Goal: Task Accomplishment & Management: Manage account settings

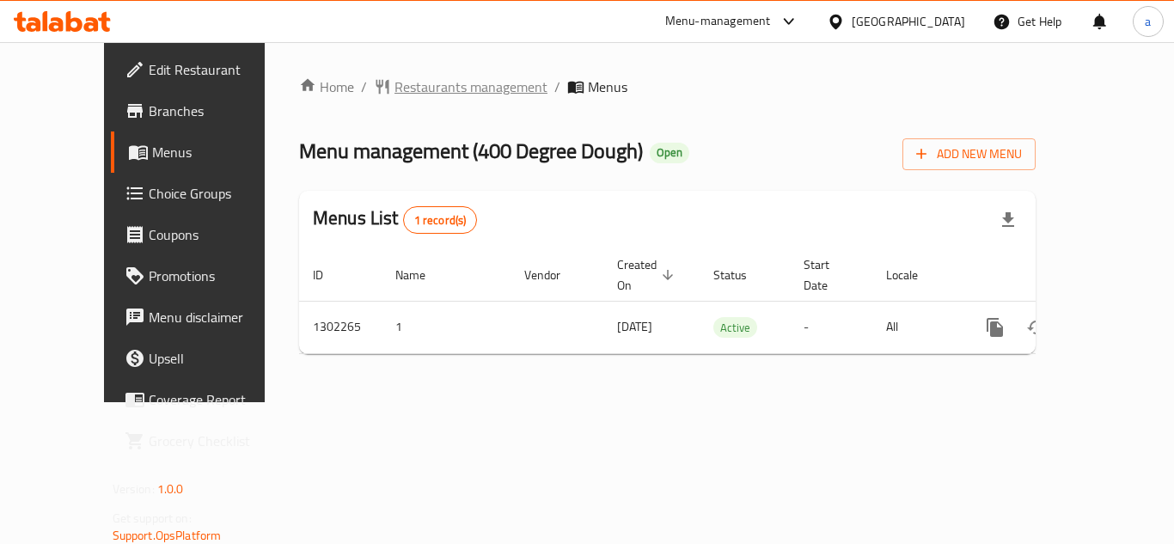
click at [395, 91] on span "Restaurants management" at bounding box center [471, 87] width 153 height 21
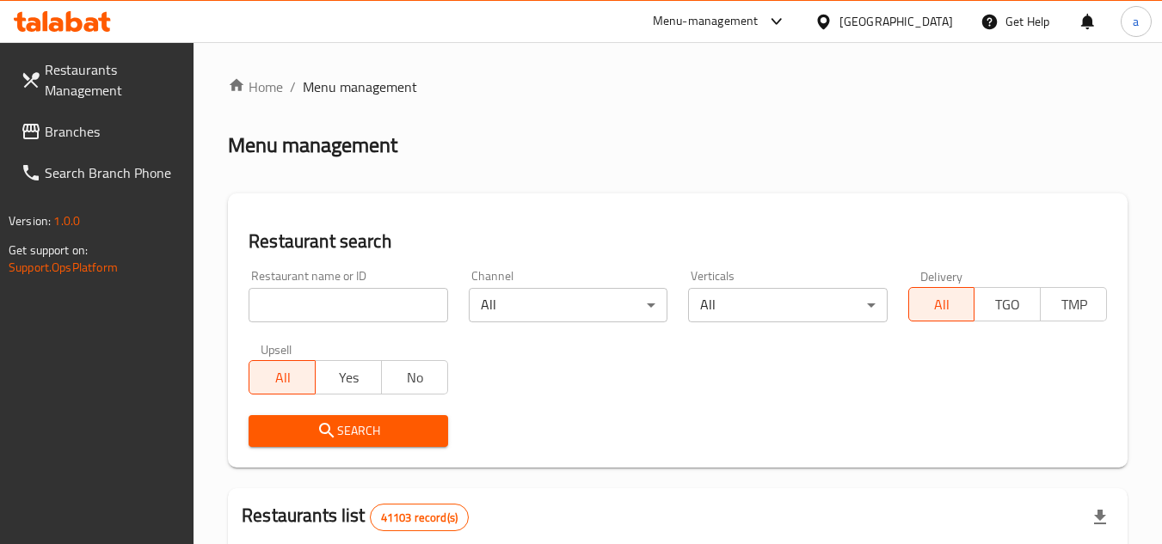
click at [427, 301] on input "search" at bounding box center [347, 305] width 199 height 34
paste input "702360"
type input "702360"
click button "Search" at bounding box center [347, 431] width 199 height 32
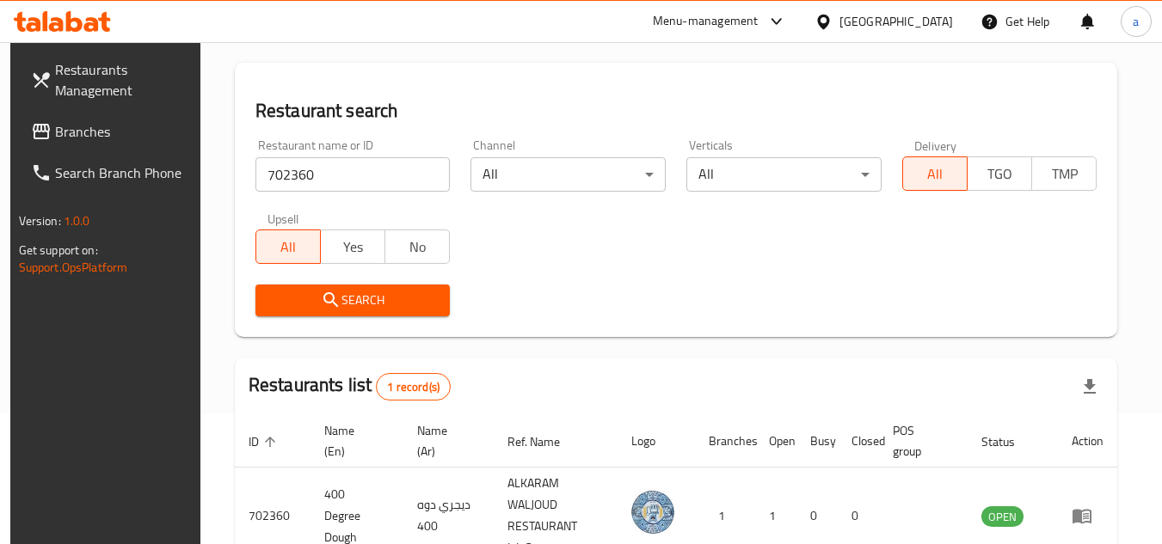
scroll to position [223, 0]
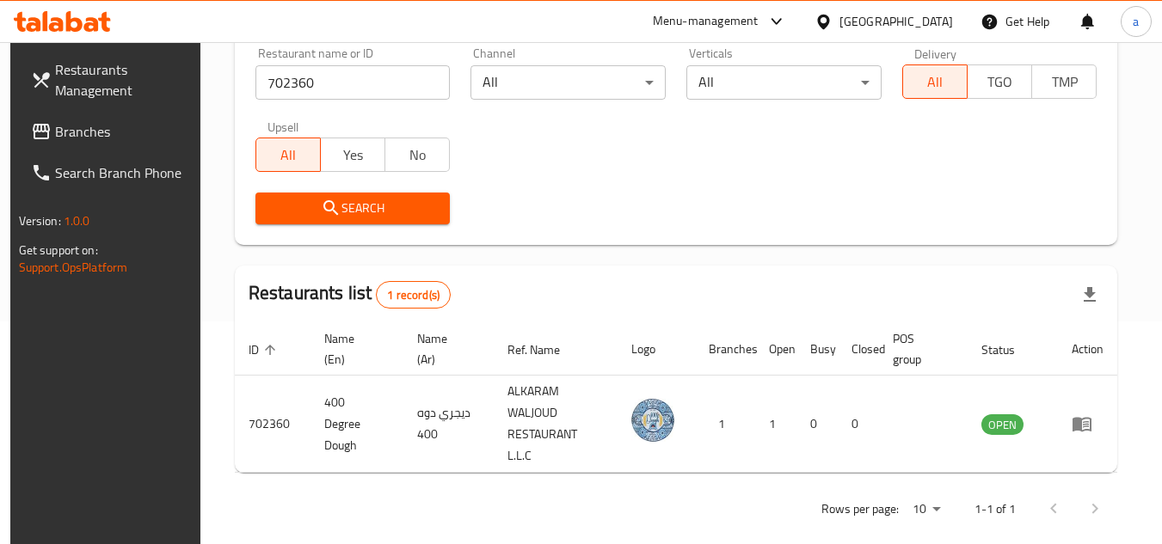
click at [61, 133] on span "Branches" at bounding box center [123, 131] width 136 height 21
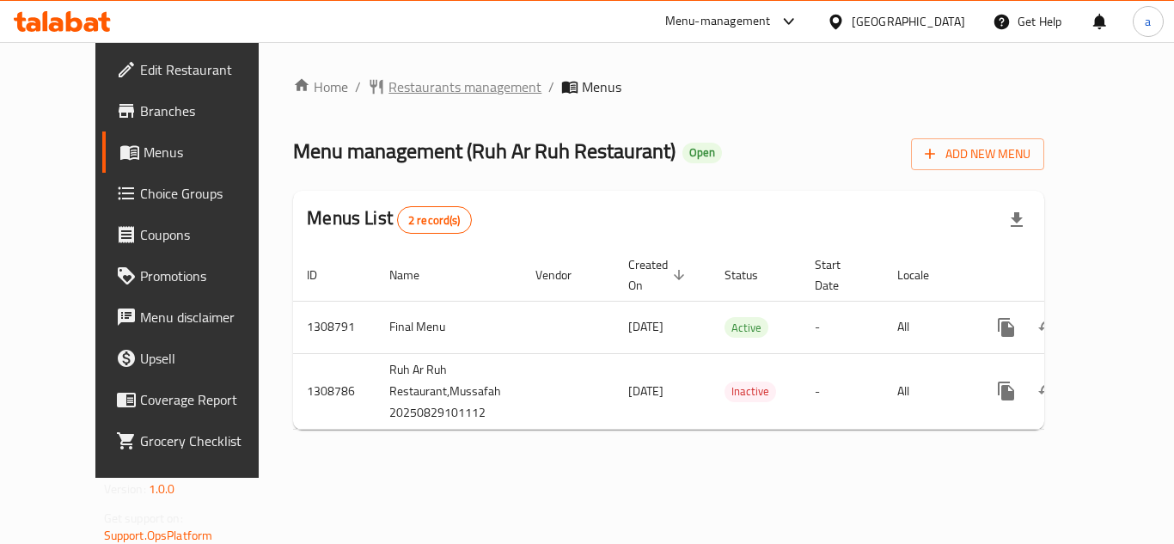
click at [418, 92] on span "Restaurants management" at bounding box center [465, 87] width 153 height 21
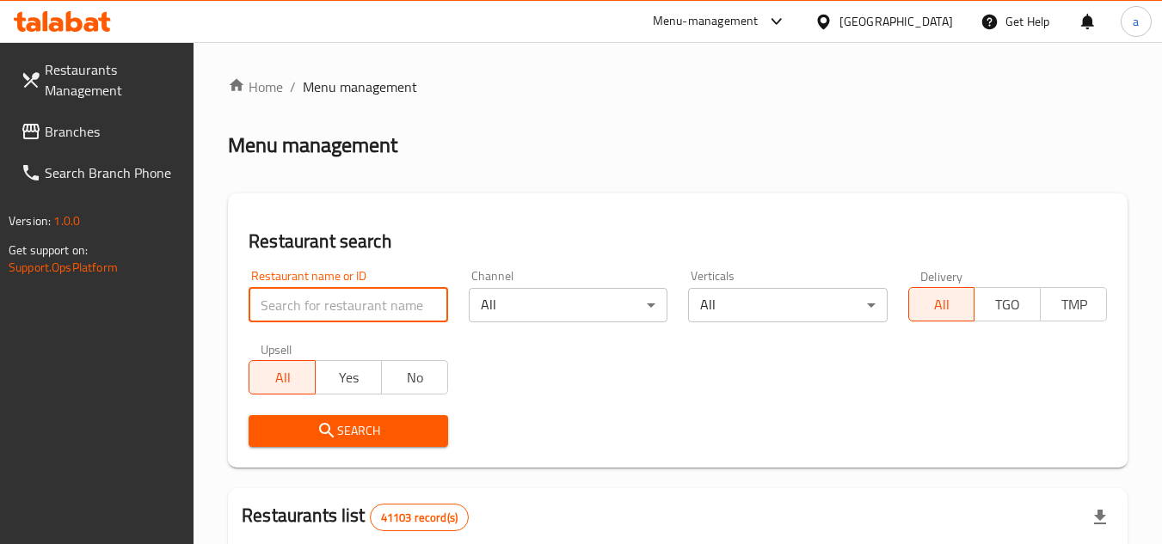
click at [315, 298] on input "search" at bounding box center [347, 305] width 199 height 34
paste input "705040"
type input "705040"
click button "Search" at bounding box center [347, 431] width 199 height 32
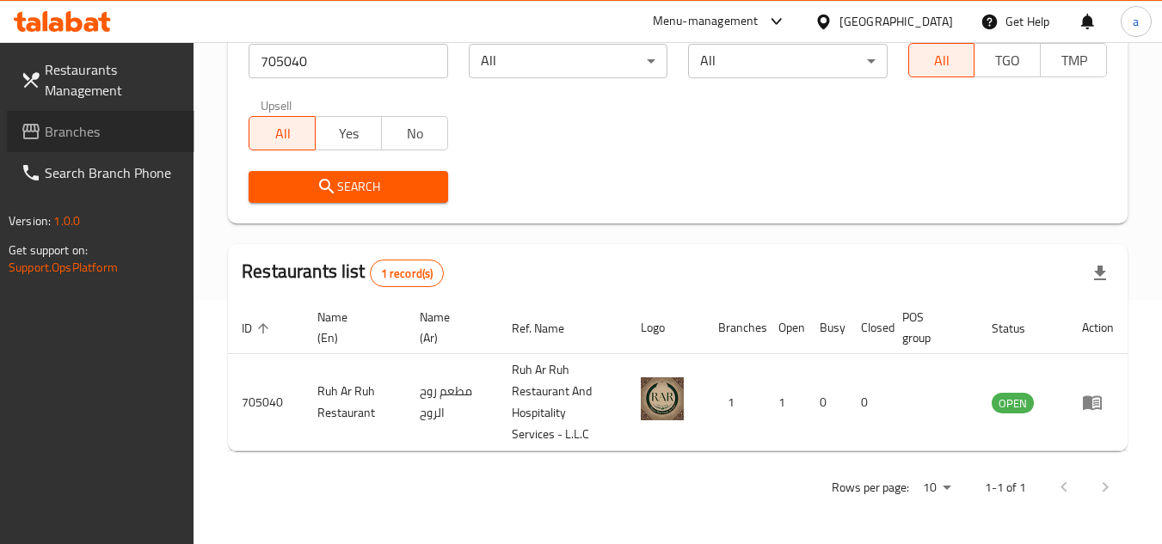
click at [89, 129] on span "Branches" at bounding box center [113, 131] width 136 height 21
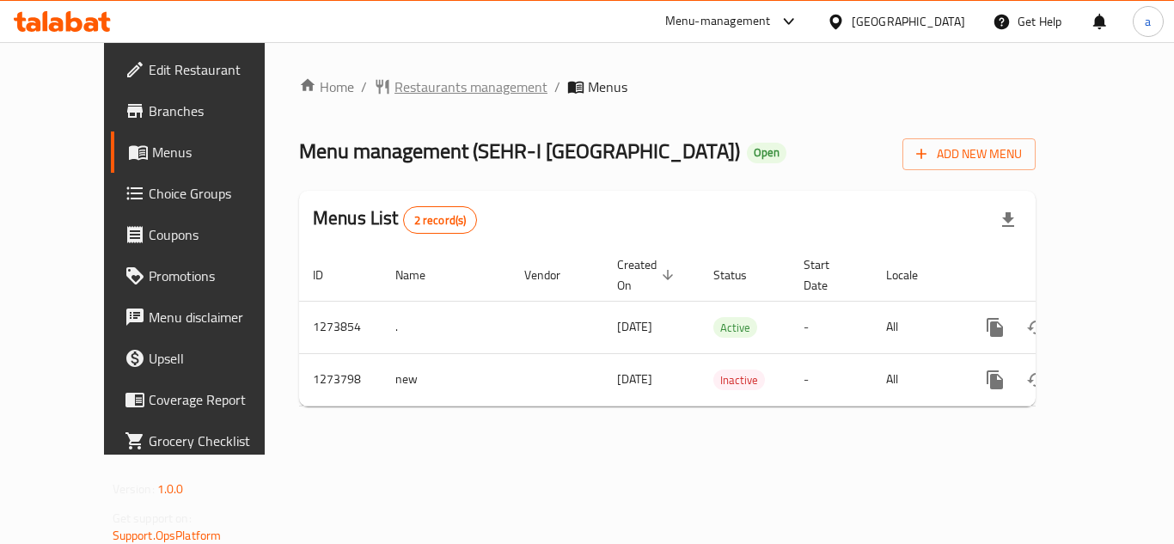
click at [395, 86] on span "Restaurants management" at bounding box center [471, 87] width 153 height 21
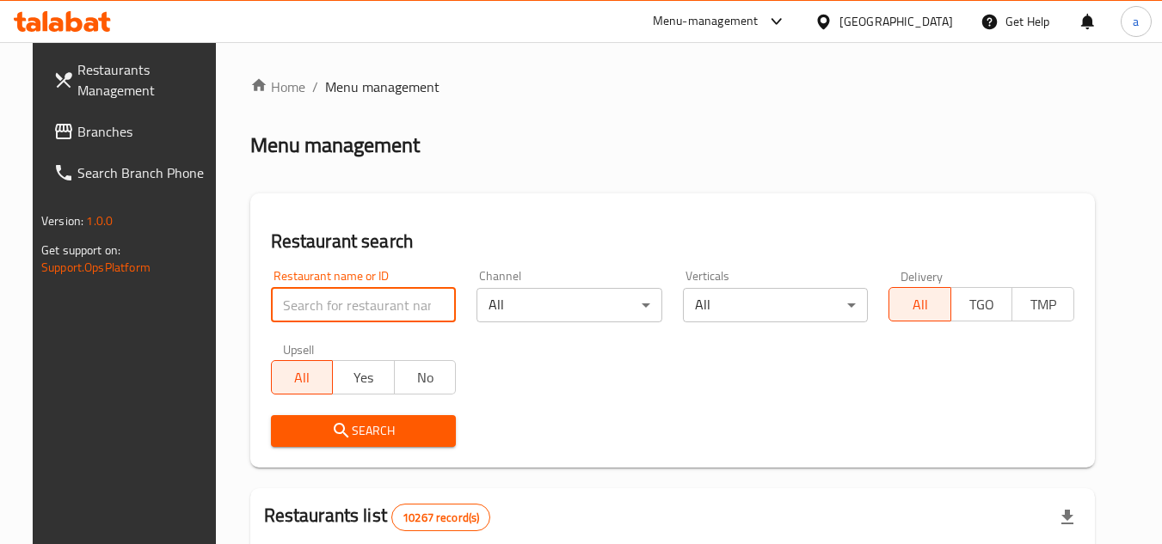
paste input "690969"
type input "690969"
click at [371, 426] on span "Search" at bounding box center [364, 430] width 158 height 21
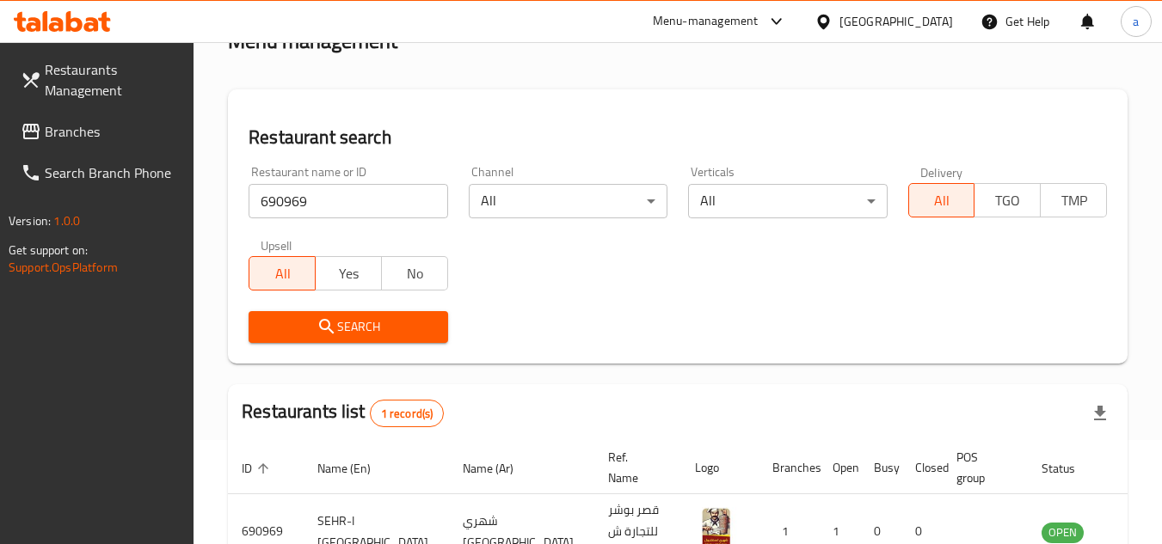
scroll to position [208, 0]
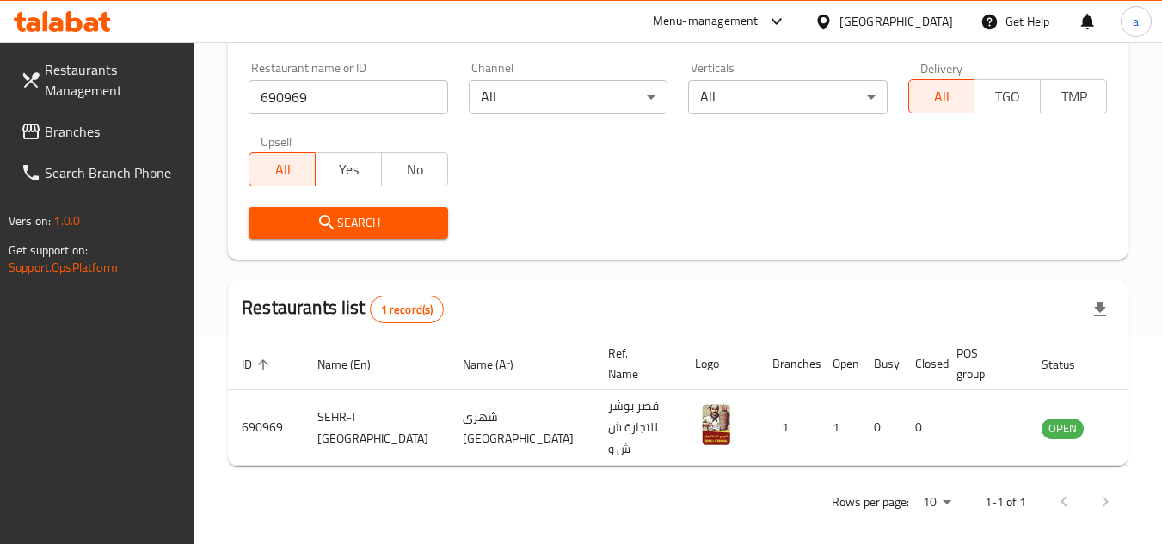
click at [117, 125] on span "Branches" at bounding box center [113, 131] width 136 height 21
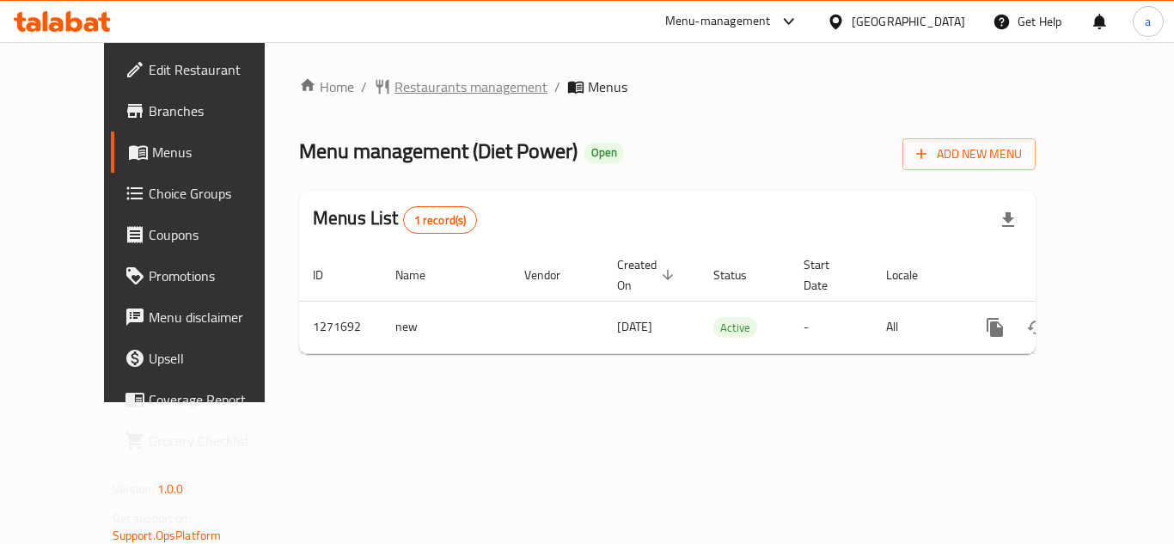
click at [402, 91] on span "Restaurants management" at bounding box center [471, 87] width 153 height 21
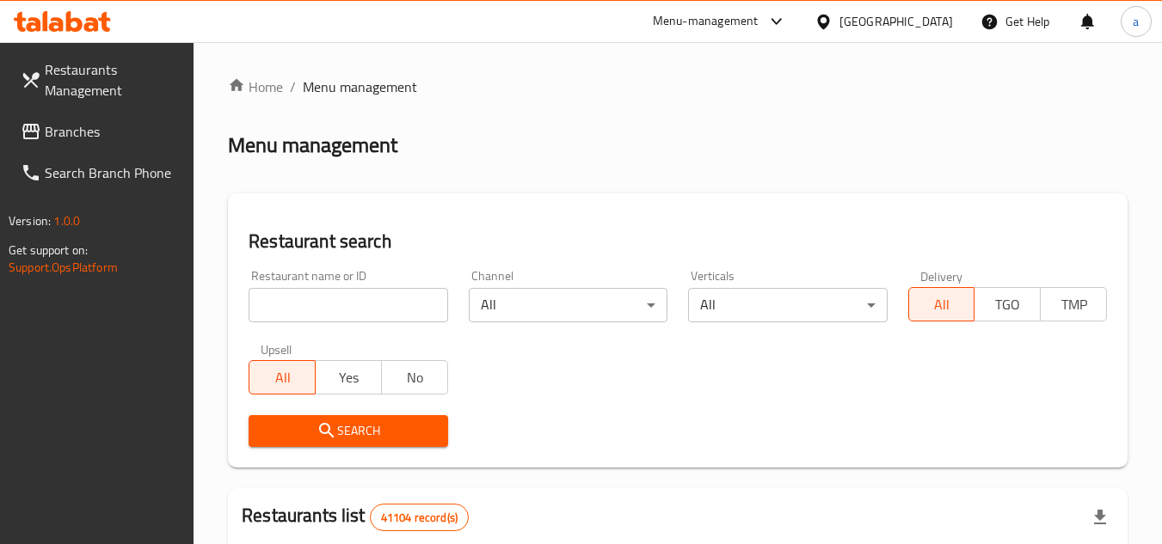
click at [344, 308] on input "search" at bounding box center [347, 305] width 199 height 34
paste input "689865"
type input "689865"
click at [351, 424] on span "Search" at bounding box center [347, 430] width 171 height 21
click at [351, 424] on div at bounding box center [581, 272] width 1162 height 544
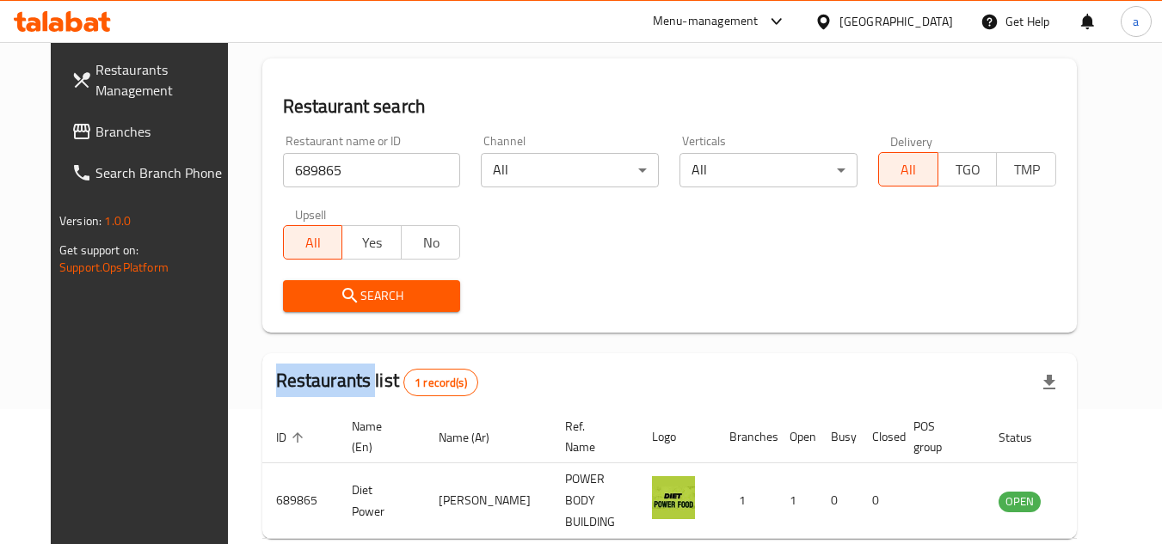
scroll to position [208, 0]
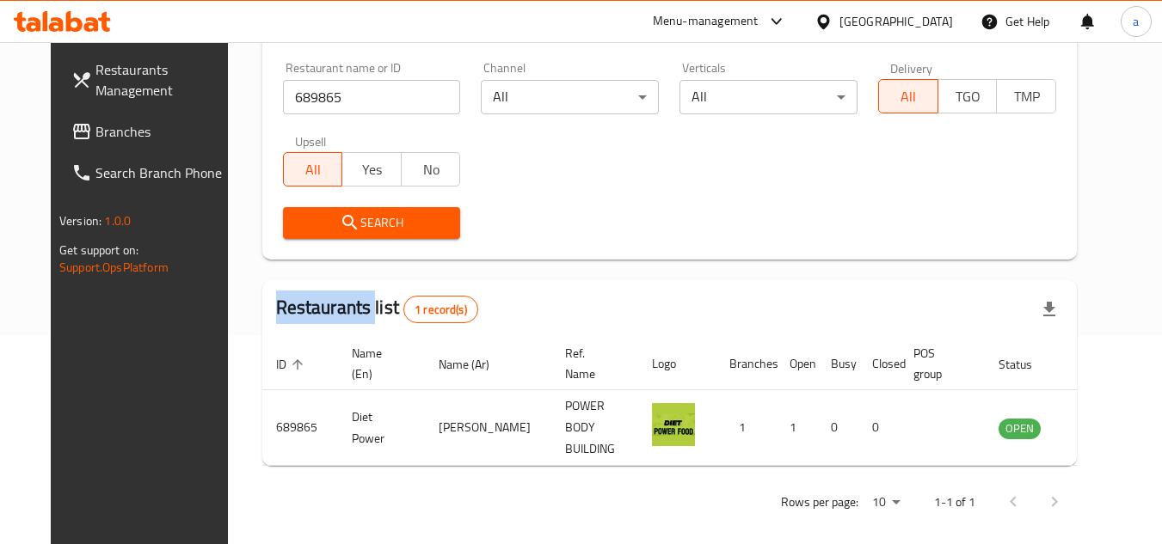
click at [113, 139] on span "Branches" at bounding box center [163, 131] width 136 height 21
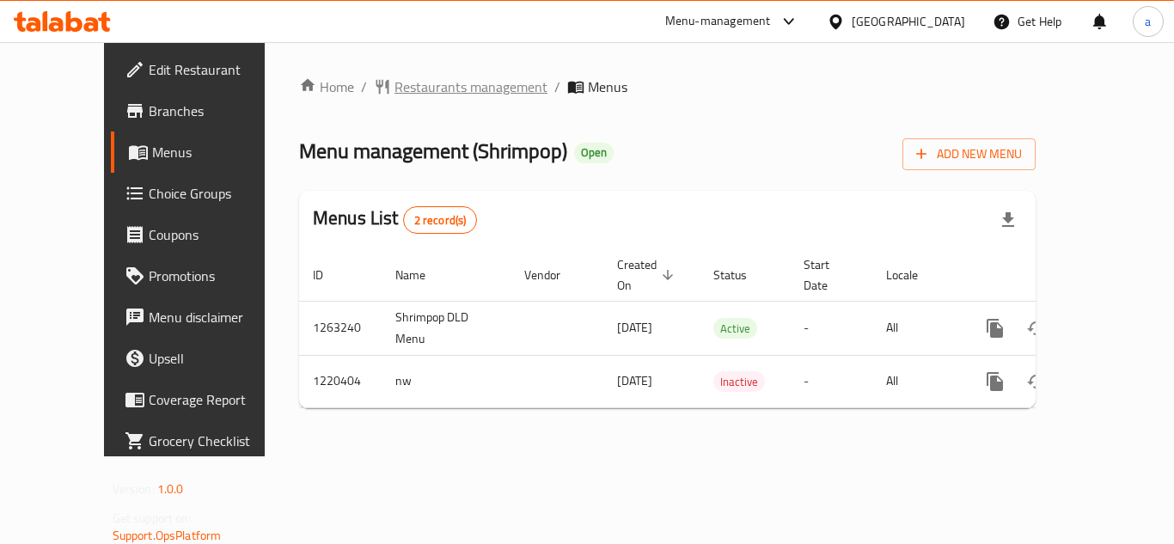
click at [395, 77] on span "Restaurants management" at bounding box center [471, 87] width 153 height 21
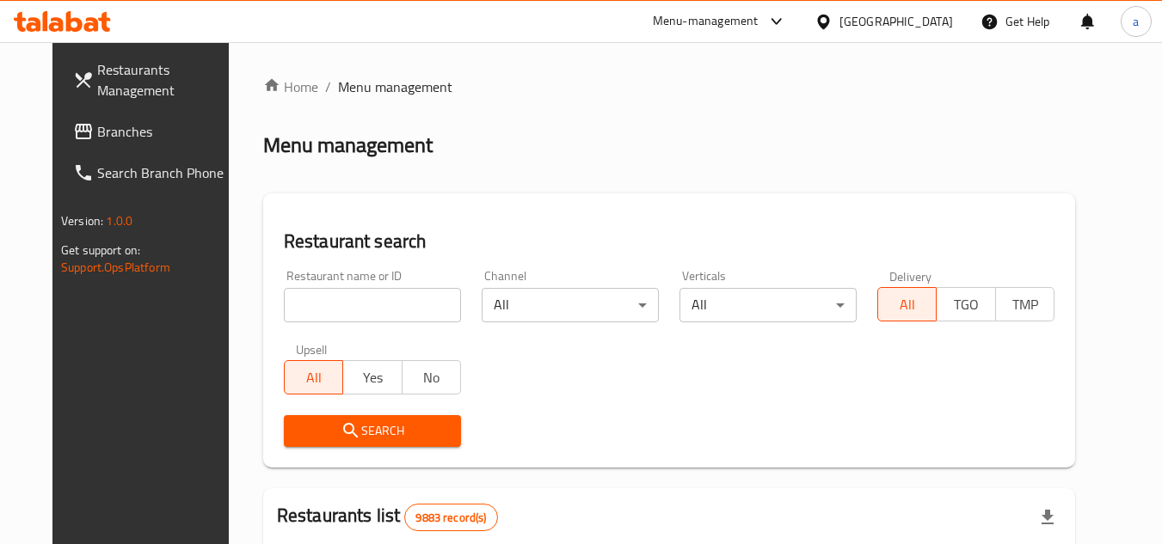
click at [328, 291] on input "search" at bounding box center [372, 305] width 177 height 34
paste input "673358"
type input "673358"
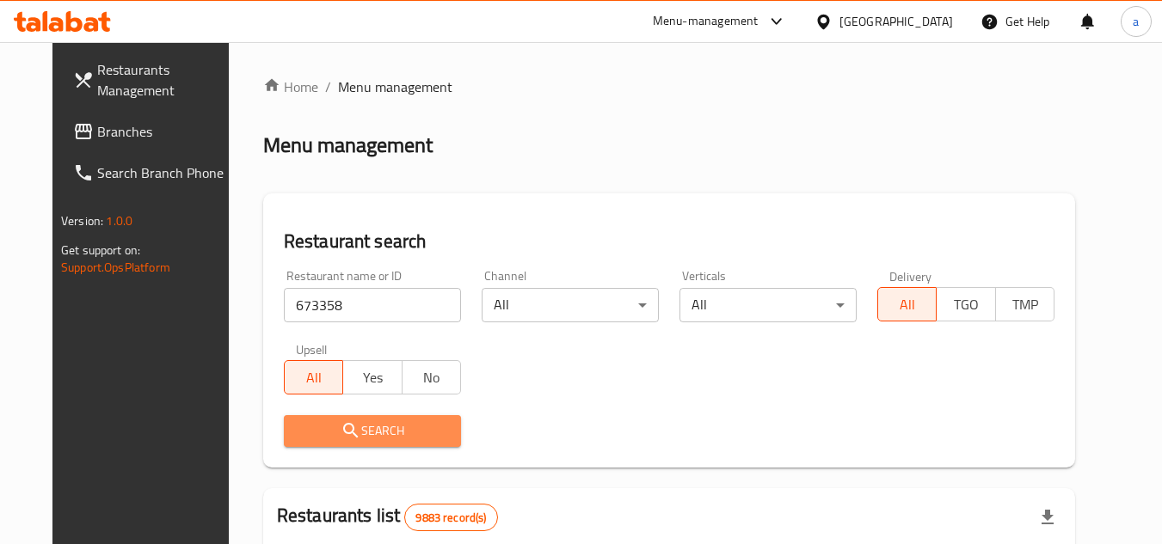
click at [360, 424] on span "Search" at bounding box center [372, 430] width 150 height 21
click at [360, 424] on div at bounding box center [581, 272] width 1162 height 544
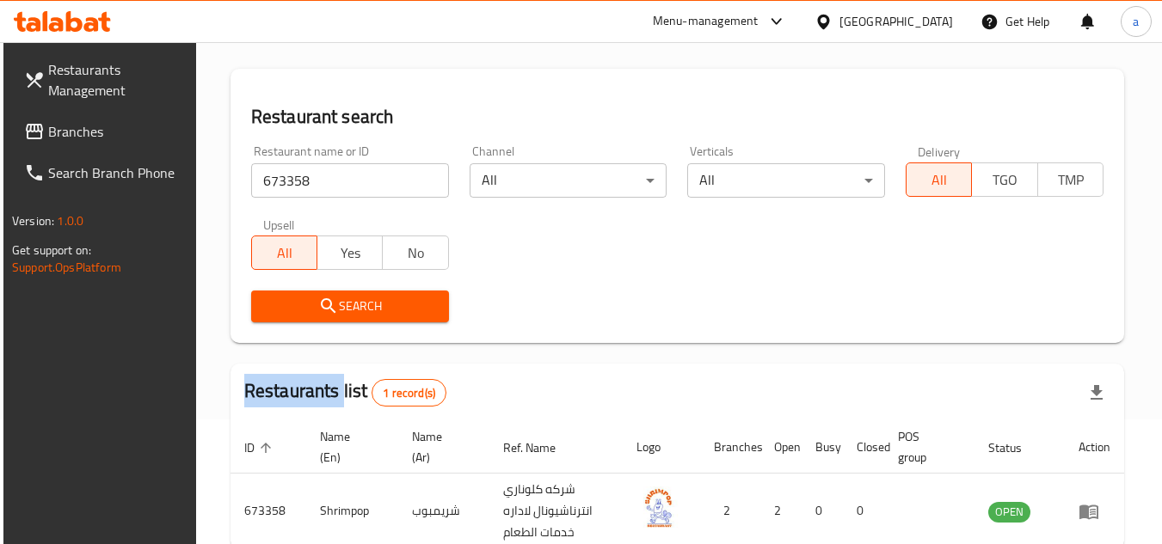
scroll to position [223, 0]
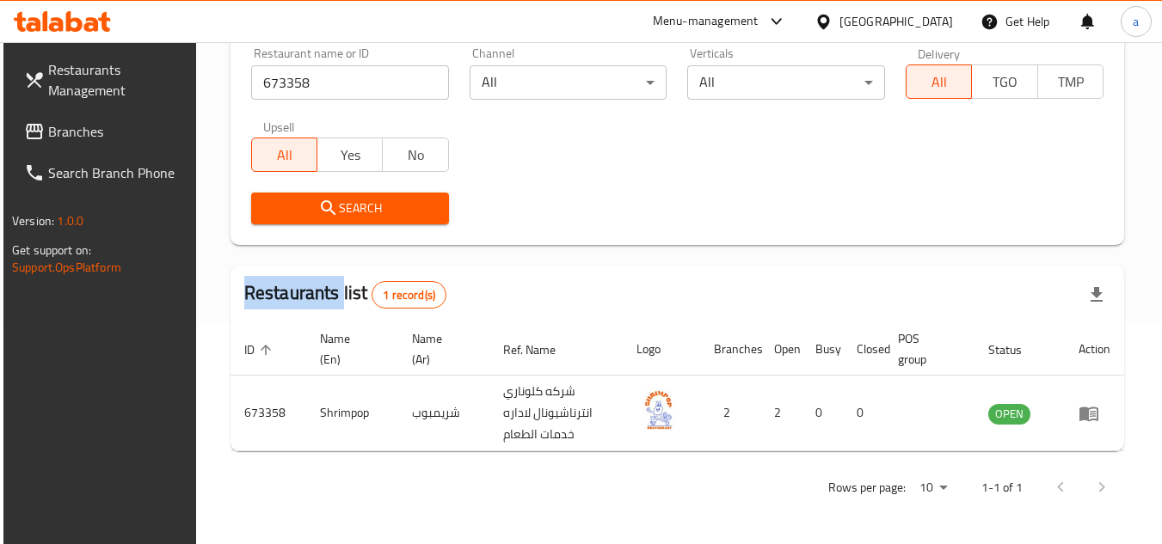
click at [106, 125] on span "Branches" at bounding box center [116, 131] width 136 height 21
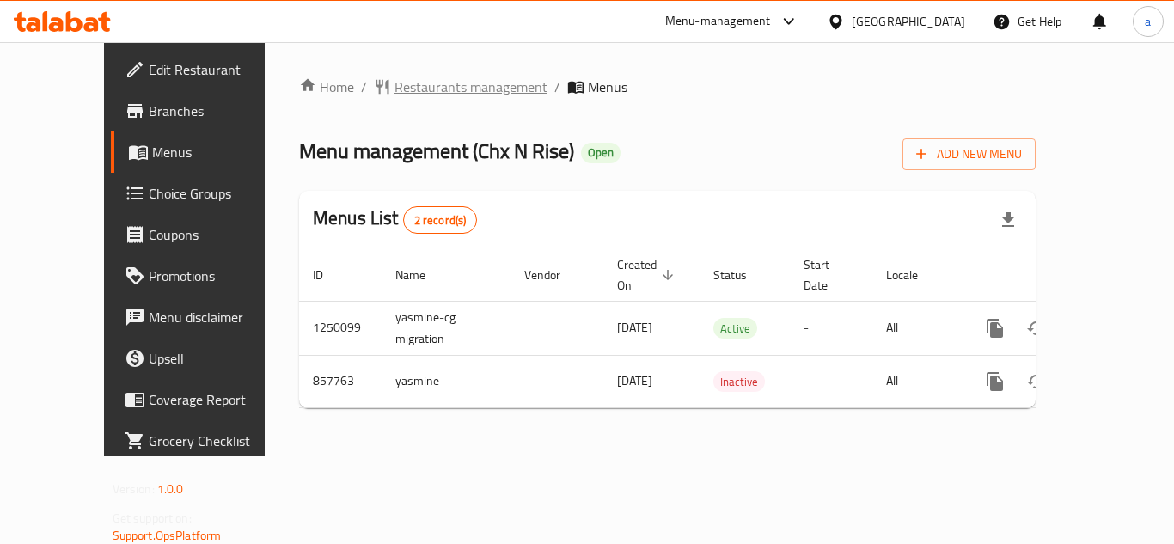
click at [395, 86] on span "Restaurants management" at bounding box center [471, 87] width 153 height 21
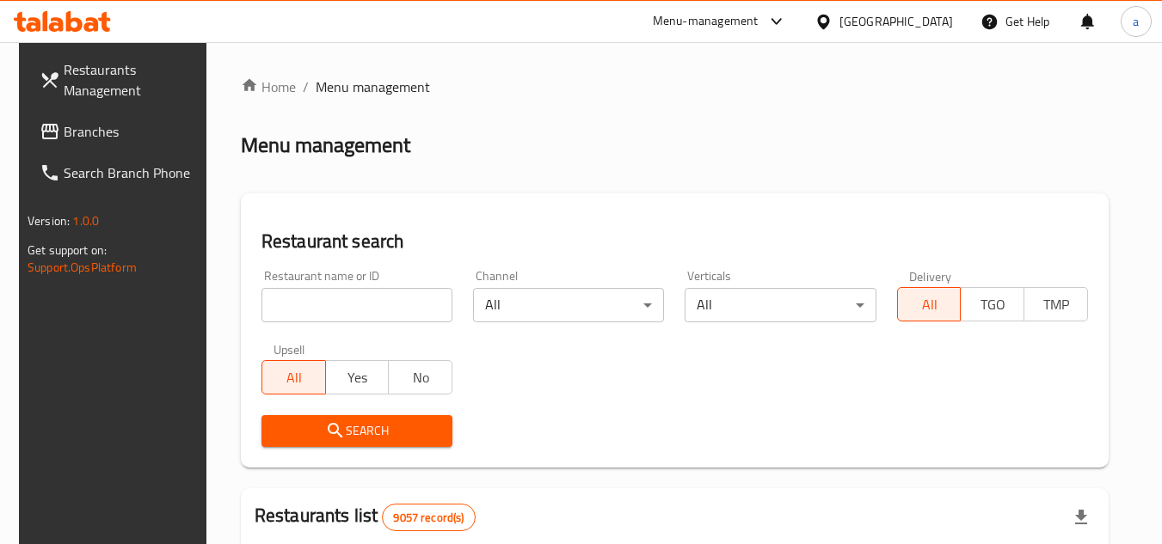
click at [270, 290] on input "search" at bounding box center [356, 305] width 191 height 34
paste input "656689"
type input "656689"
click button "Search" at bounding box center [356, 431] width 191 height 32
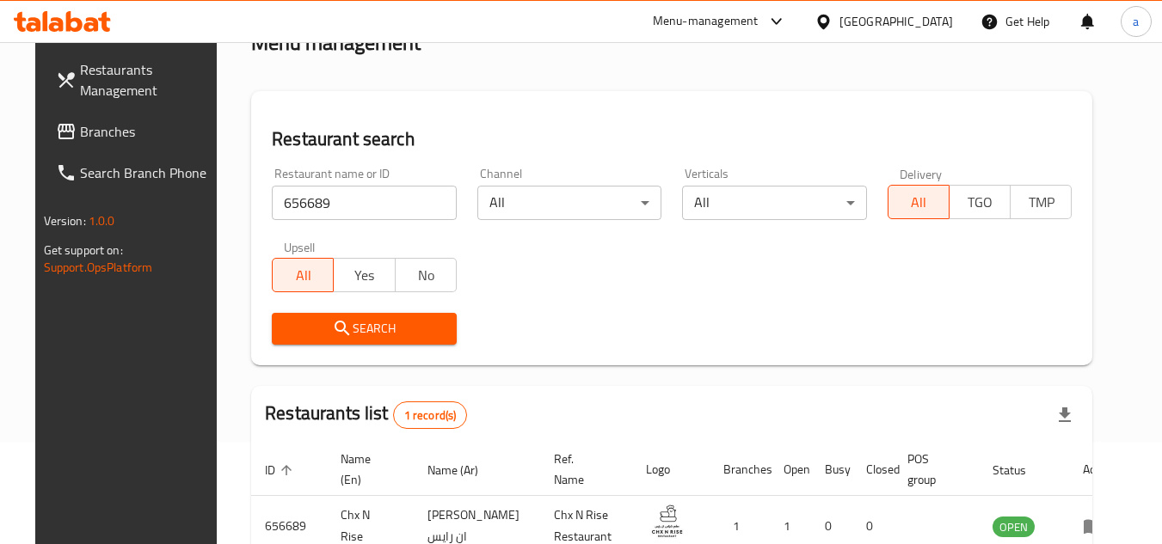
scroll to position [208, 0]
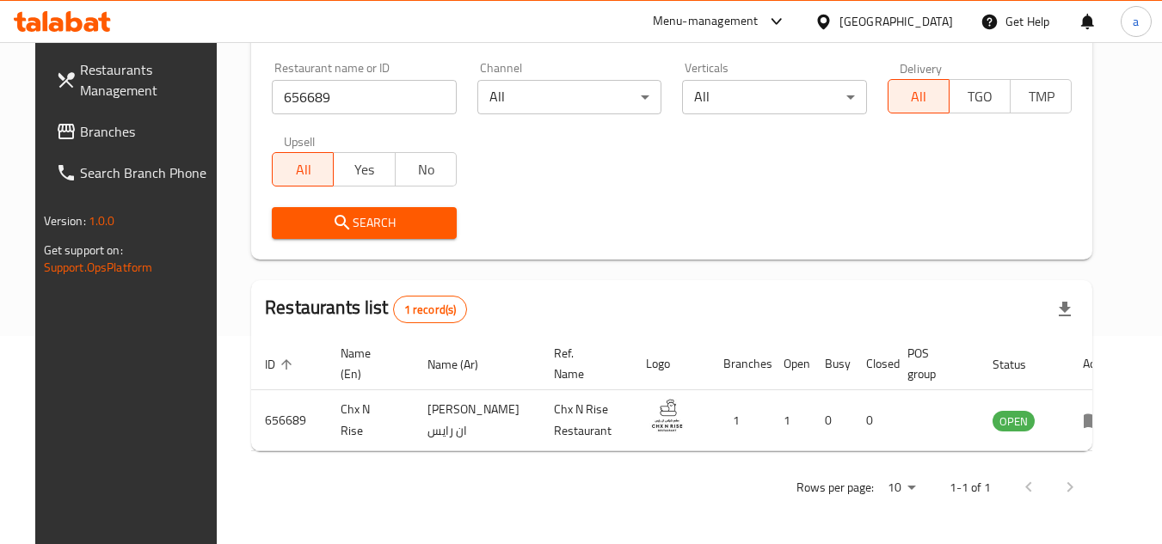
click at [109, 142] on link "Branches" at bounding box center [135, 131] width 187 height 41
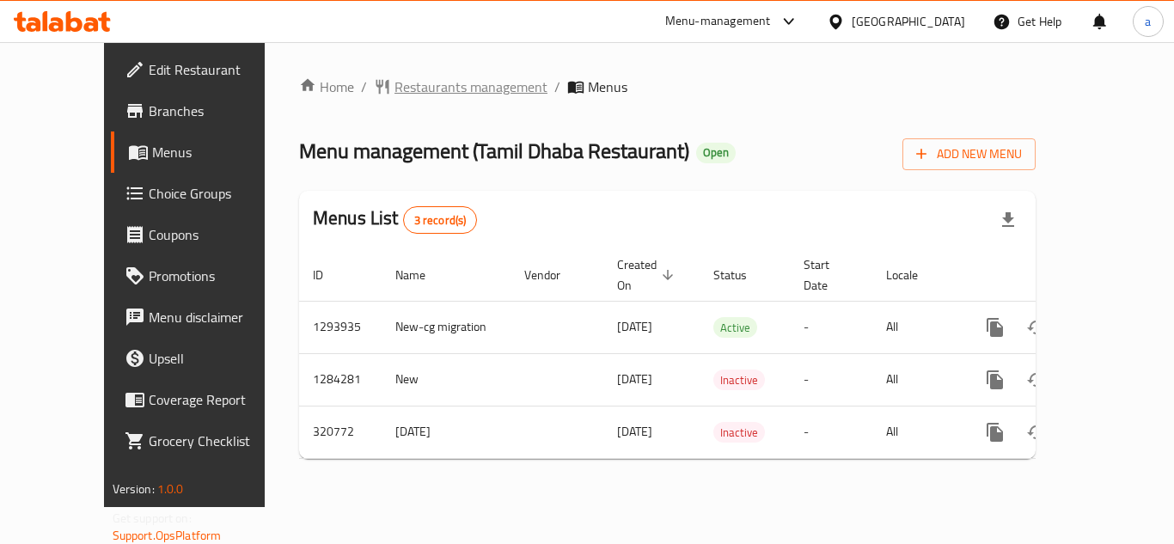
click at [395, 84] on span "Restaurants management" at bounding box center [471, 87] width 153 height 21
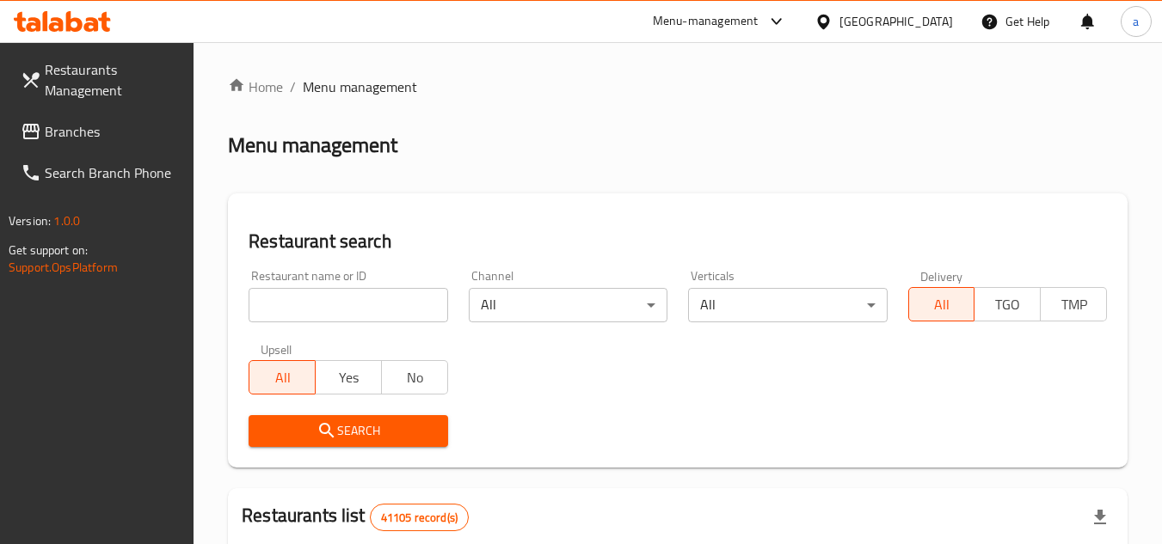
click at [109, 129] on span "Branches" at bounding box center [113, 131] width 136 height 21
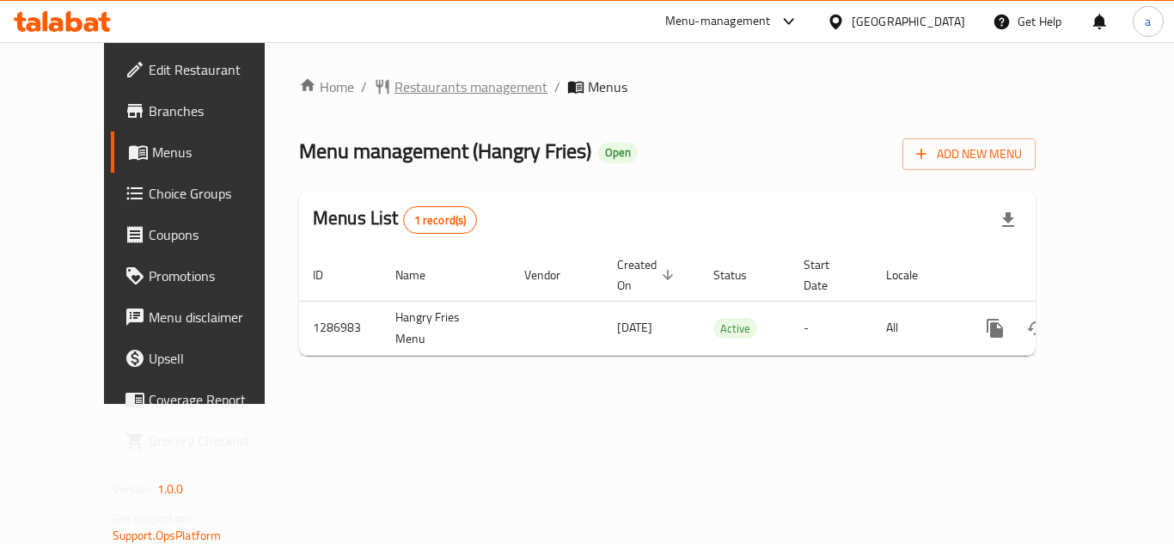
click at [402, 89] on span "Restaurants management" at bounding box center [471, 87] width 153 height 21
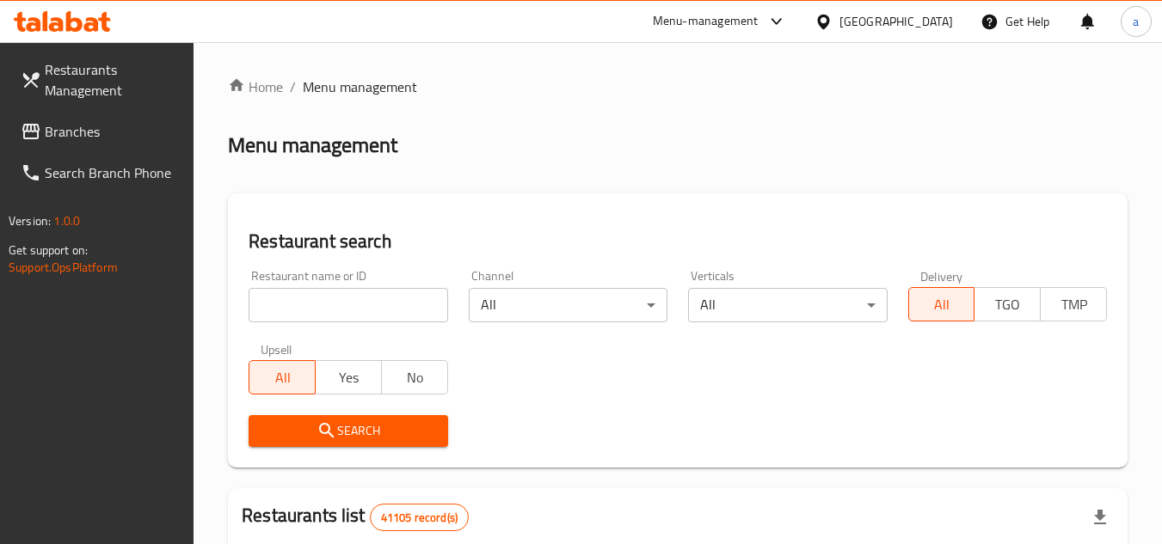
click at [301, 300] on input "search" at bounding box center [347, 305] width 199 height 34
paste input "696522"
type input "696522"
click button "Search" at bounding box center [347, 431] width 199 height 32
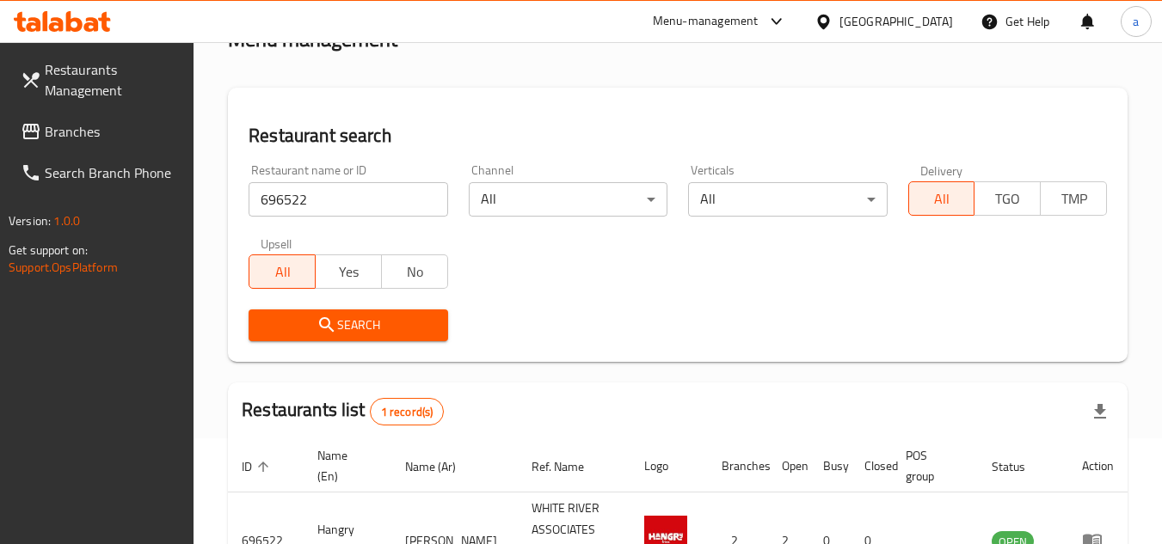
scroll to position [244, 0]
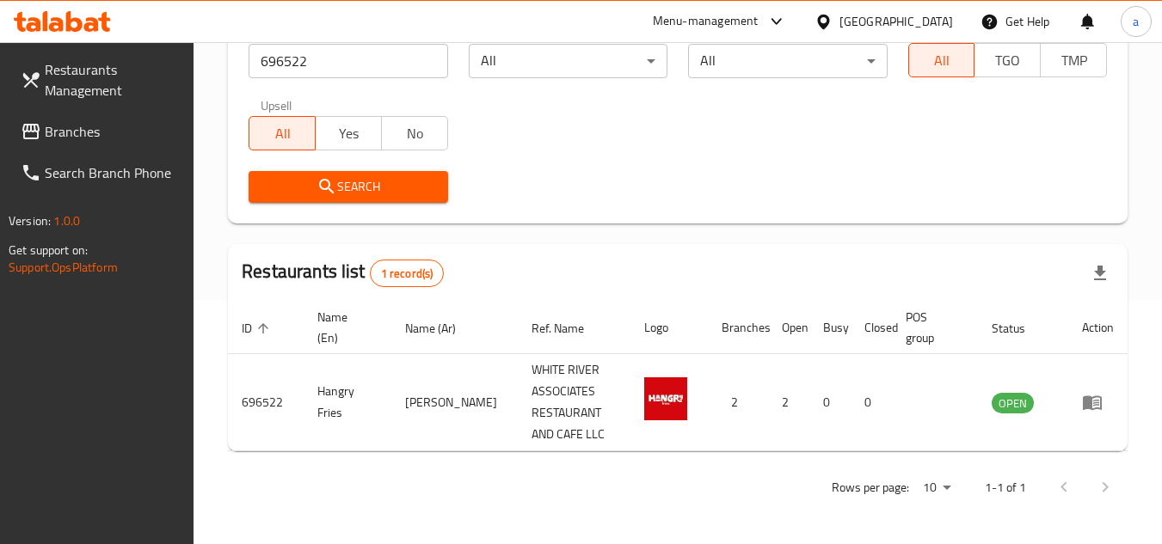
click at [100, 130] on span "Branches" at bounding box center [113, 131] width 136 height 21
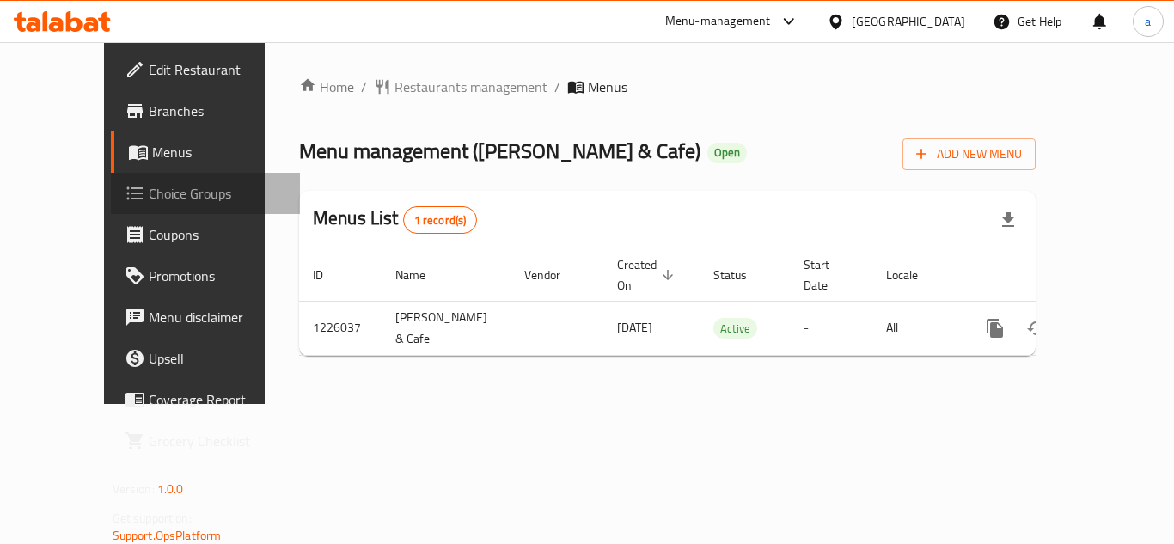
click at [149, 194] on span "Choice Groups" at bounding box center [218, 193] width 138 height 21
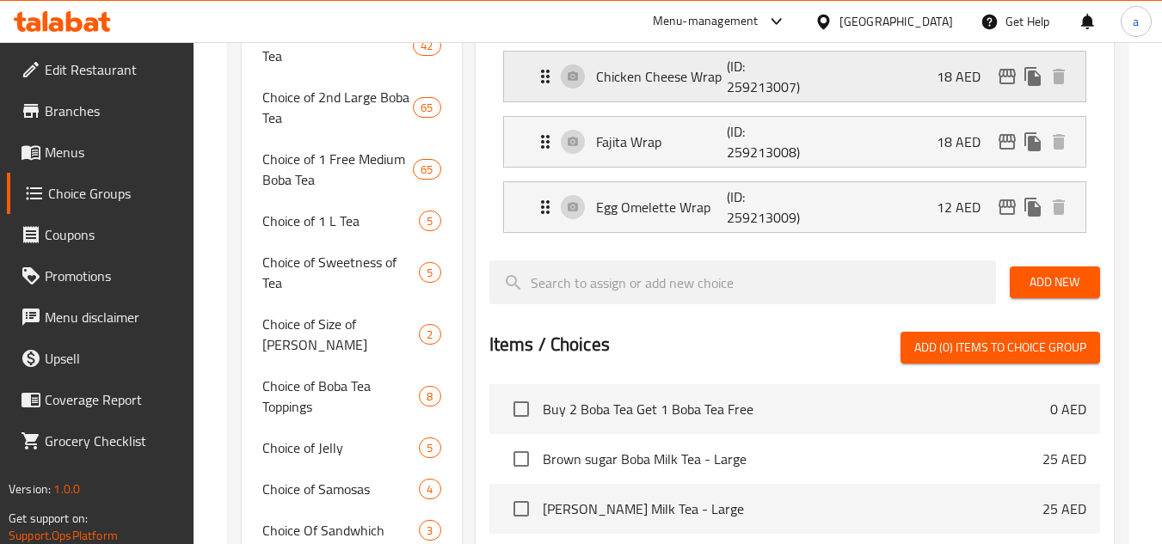
scroll to position [516, 0]
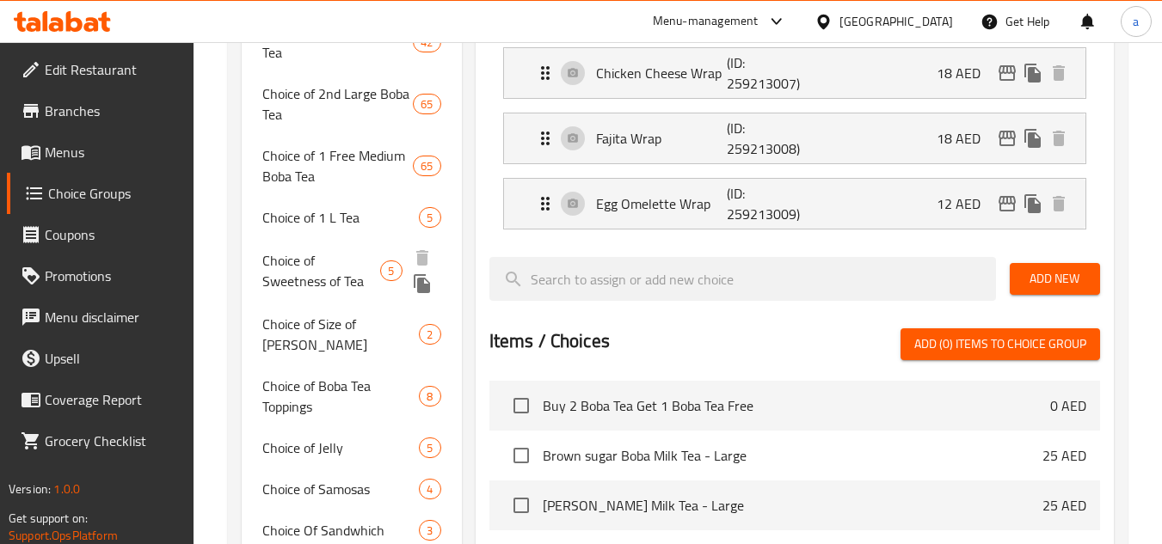
click at [354, 274] on span "Choice of Sweetness of Tea" at bounding box center [321, 270] width 118 height 41
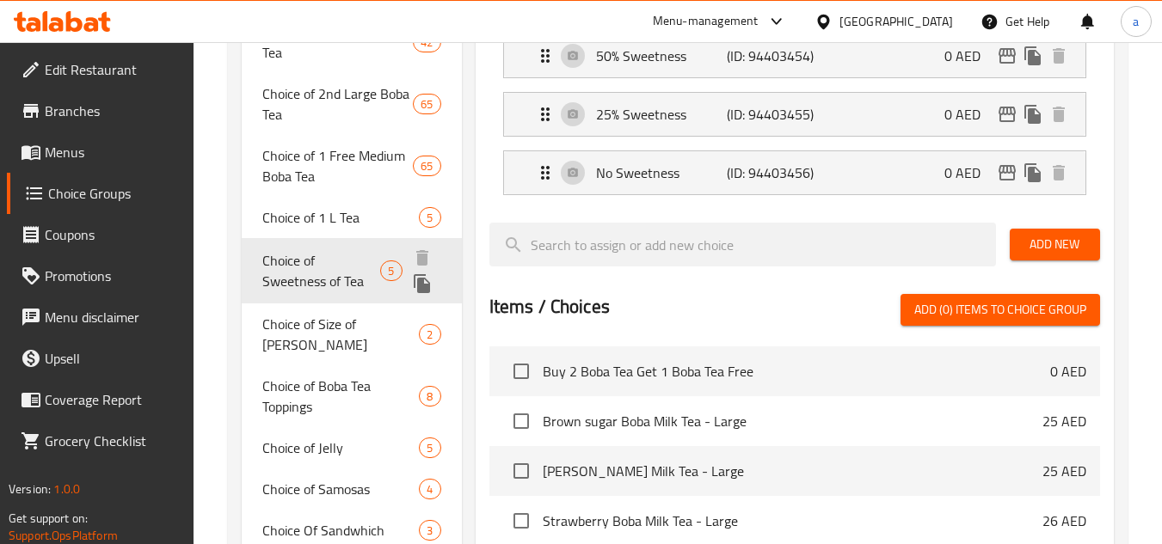
type input "Choice of Sweetness of Tea"
type input "اختيار حلاوة الشاي"
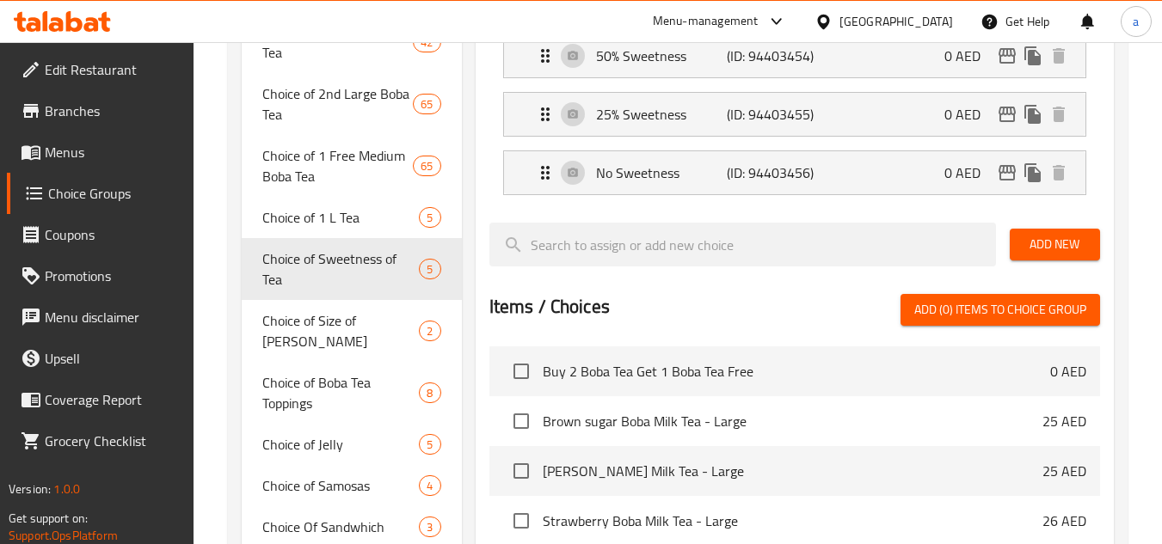
scroll to position [688, 0]
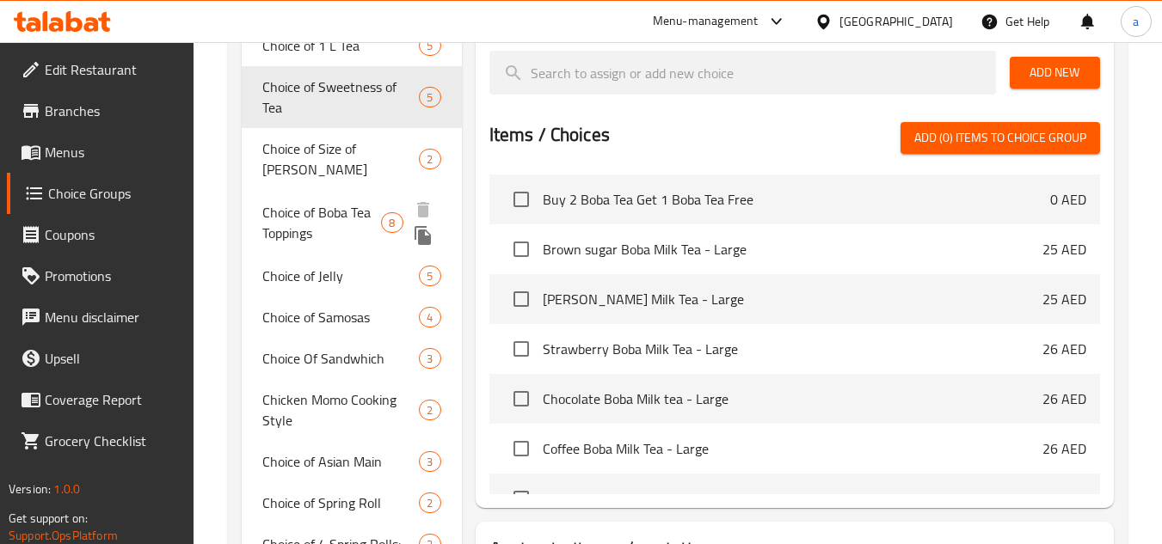
click at [359, 216] on span "Choice of Boba Tea Toppings" at bounding box center [321, 222] width 119 height 41
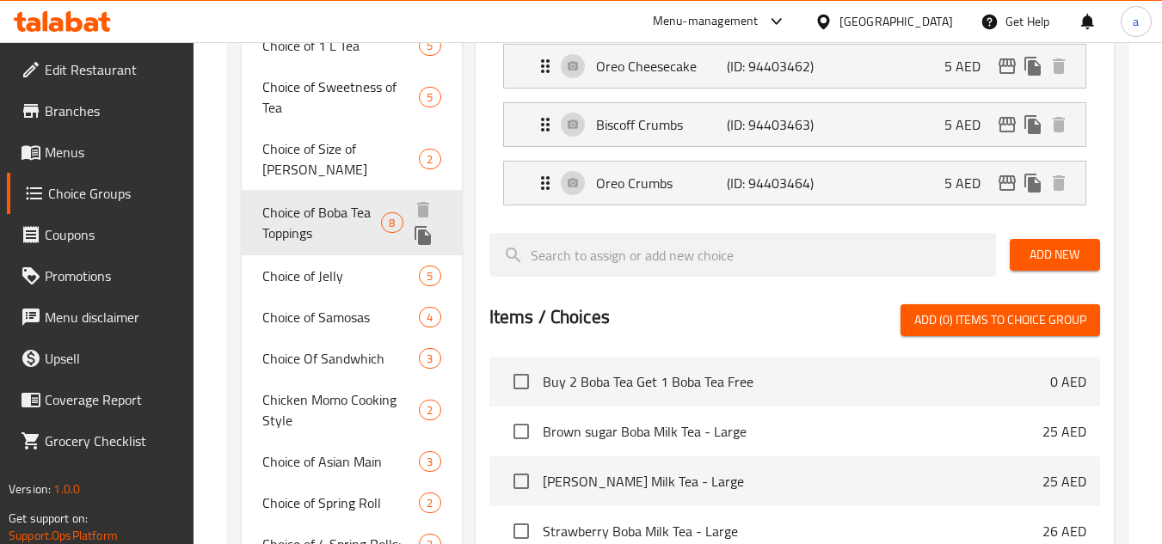
type input "Choice of Boba Tea Toppings"
type input "اختيار شاي بوبا"
type input "0"
type input "2"
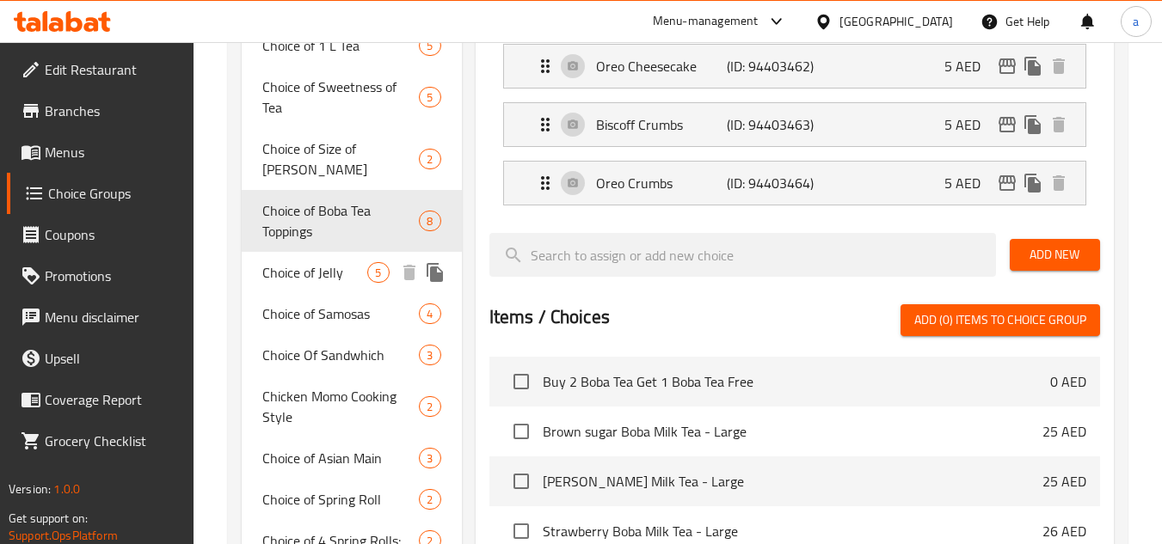
click at [303, 262] on span "Choice of Jelly" at bounding box center [314, 272] width 105 height 21
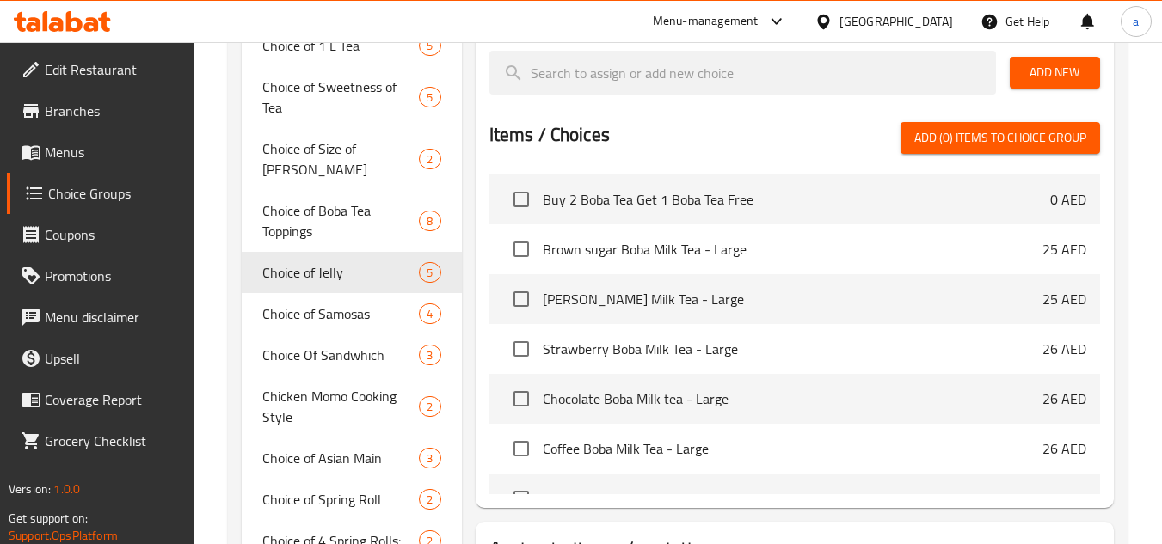
type input "Choice of Jelly"
type input "اختيار الهلام"
type input "5"
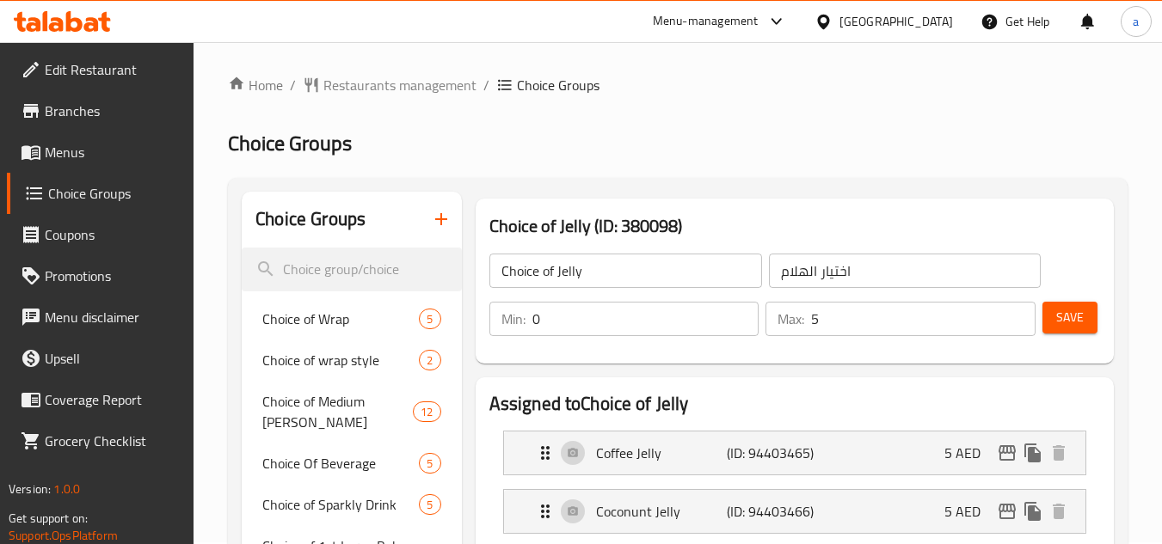
scroll to position [0, 0]
click at [377, 94] on span "Restaurants management" at bounding box center [399, 87] width 153 height 21
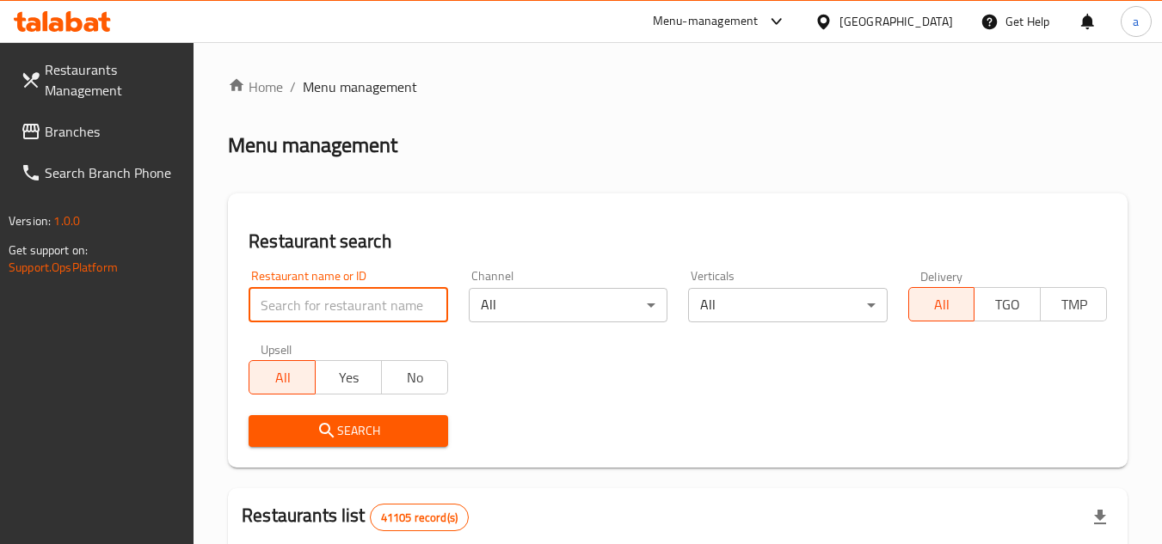
click at [330, 302] on input "search" at bounding box center [347, 305] width 199 height 34
paste input "675493"
type input "675493"
click button "Search" at bounding box center [347, 431] width 199 height 32
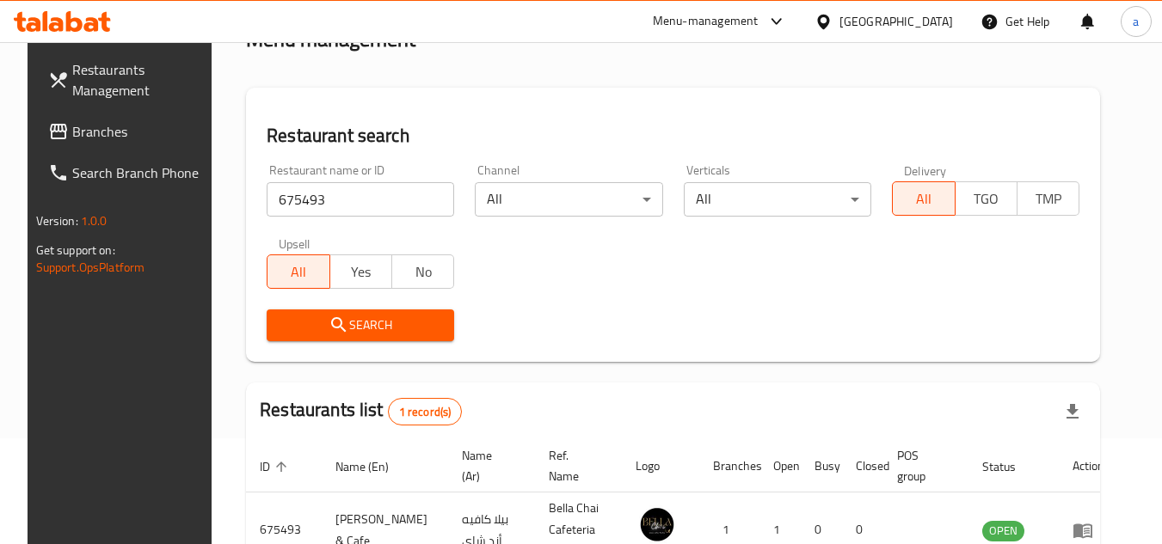
scroll to position [208, 0]
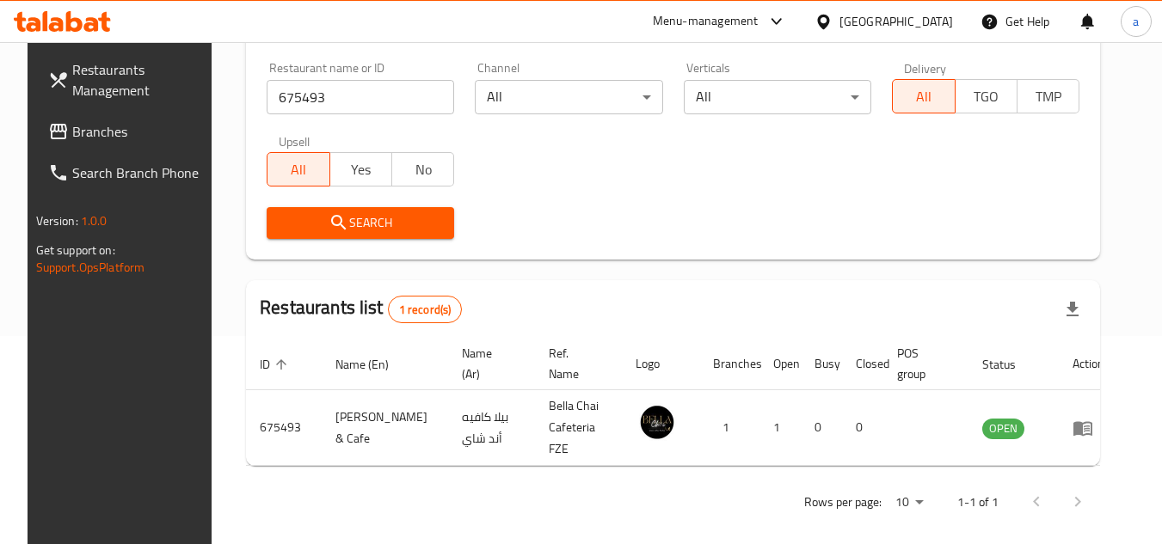
click at [79, 138] on span "Branches" at bounding box center [140, 131] width 136 height 21
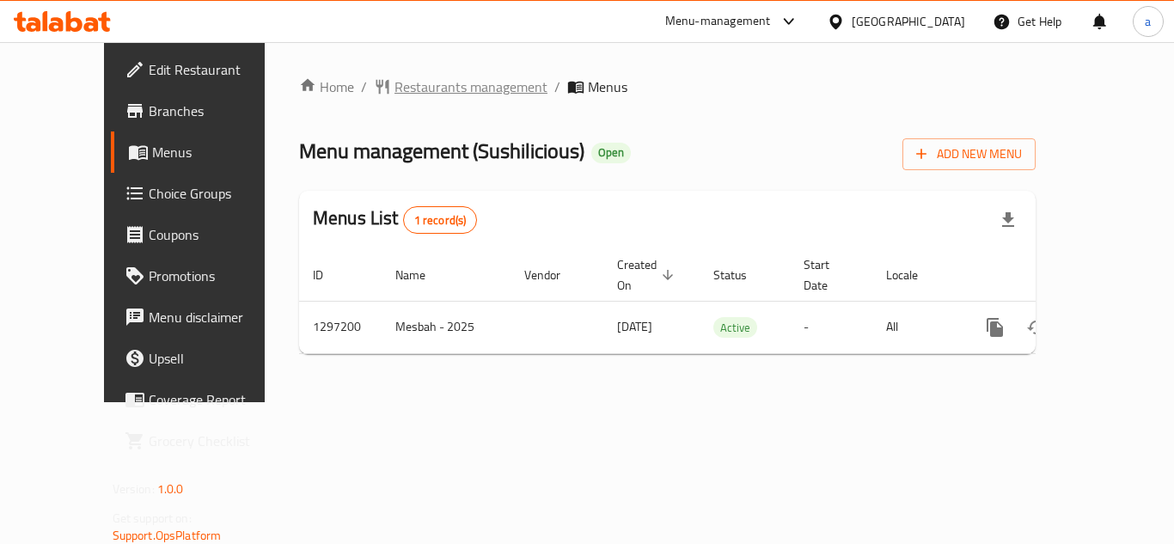
click at [410, 90] on span "Restaurants management" at bounding box center [471, 87] width 153 height 21
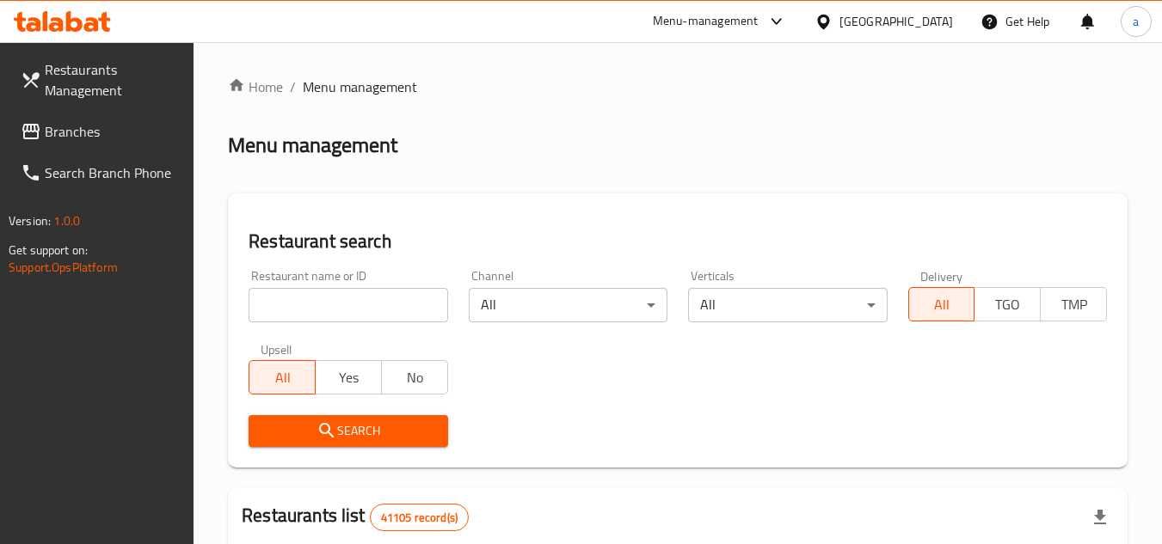
click at [322, 310] on input "search" at bounding box center [347, 305] width 199 height 34
paste input "700419"
type input "700419"
click button "Search" at bounding box center [347, 431] width 199 height 32
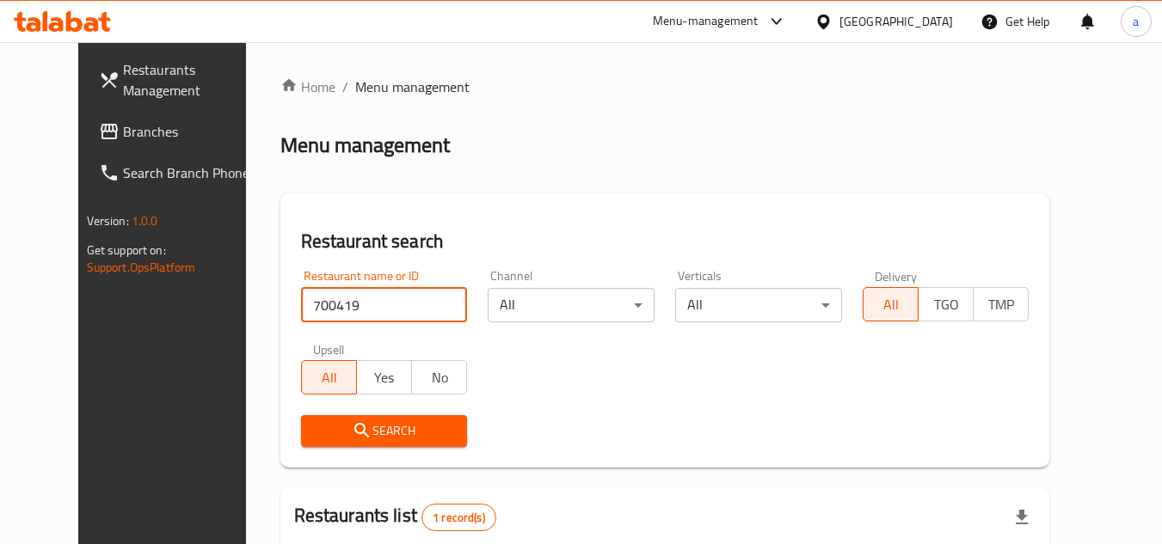
click at [123, 126] on span "Branches" at bounding box center [191, 131] width 136 height 21
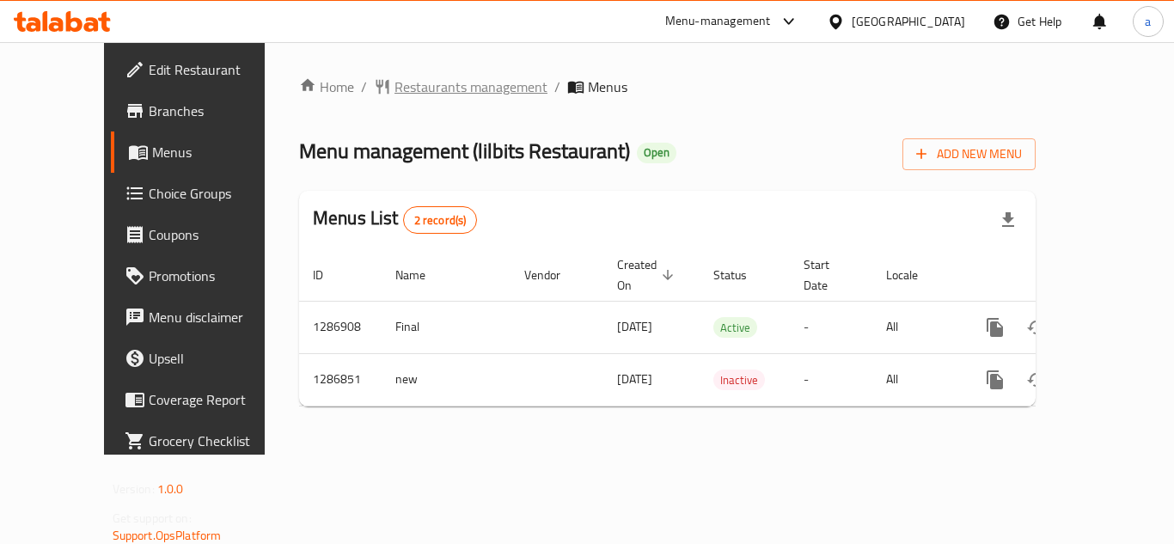
click at [426, 87] on span "Restaurants management" at bounding box center [471, 87] width 153 height 21
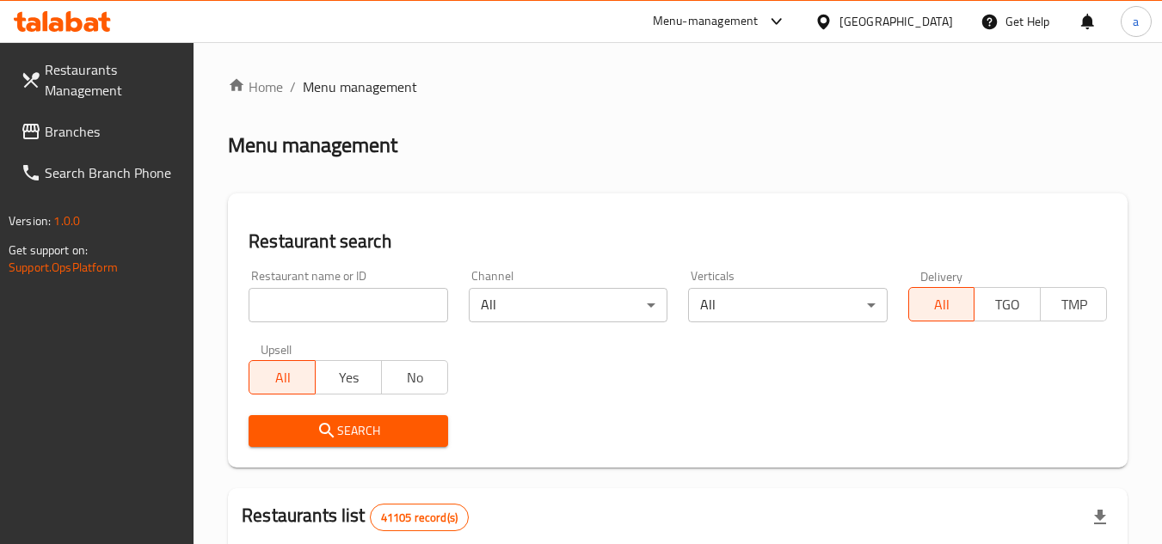
click at [384, 317] on input "search" at bounding box center [347, 305] width 199 height 34
paste input "696508"
type input "696508"
click button "Search" at bounding box center [347, 431] width 199 height 32
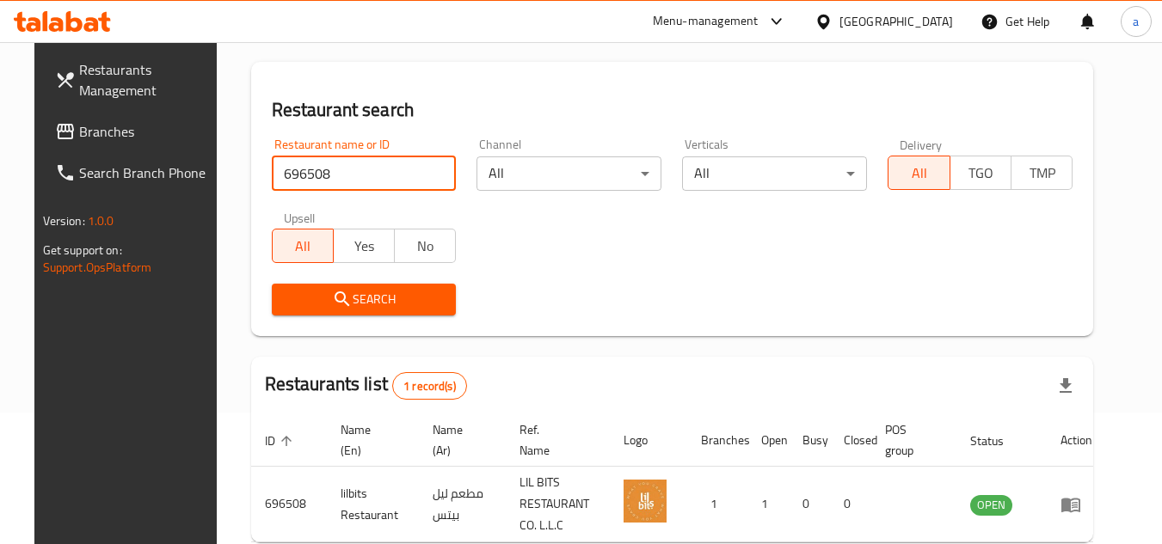
scroll to position [223, 0]
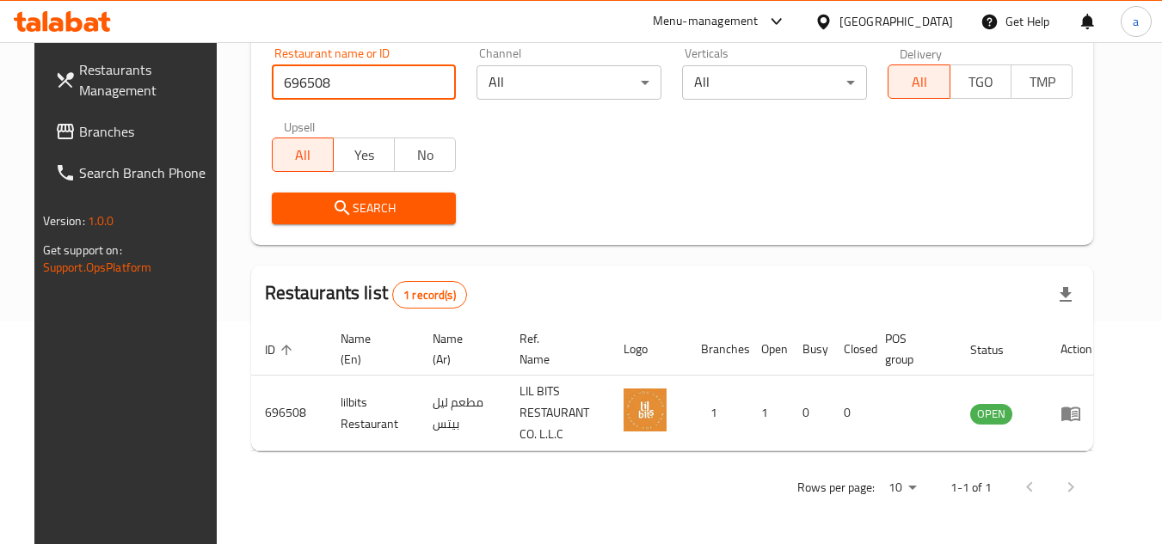
click at [139, 137] on span "Branches" at bounding box center [147, 131] width 136 height 21
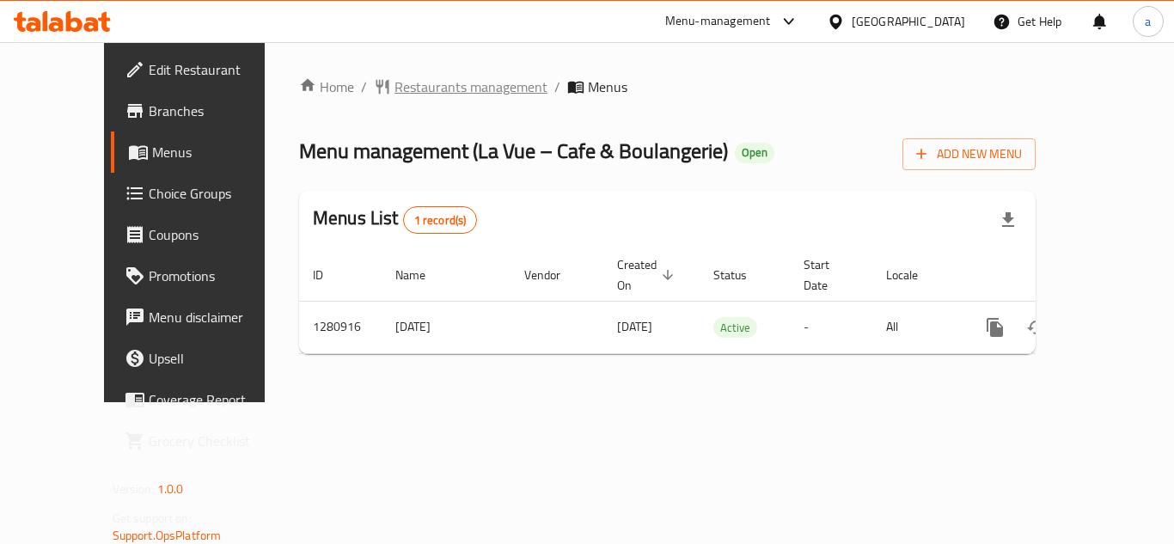
click at [408, 87] on span "Restaurants management" at bounding box center [471, 87] width 153 height 21
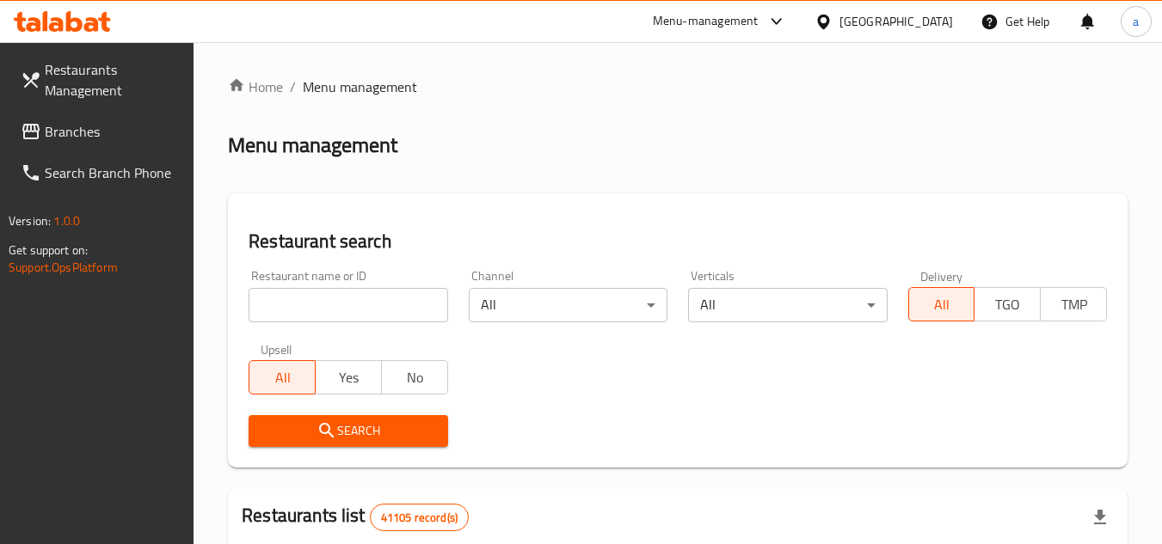
click at [273, 309] on input "search" at bounding box center [347, 305] width 199 height 34
paste input "694058"
type input "694058"
click button "Search" at bounding box center [347, 431] width 199 height 32
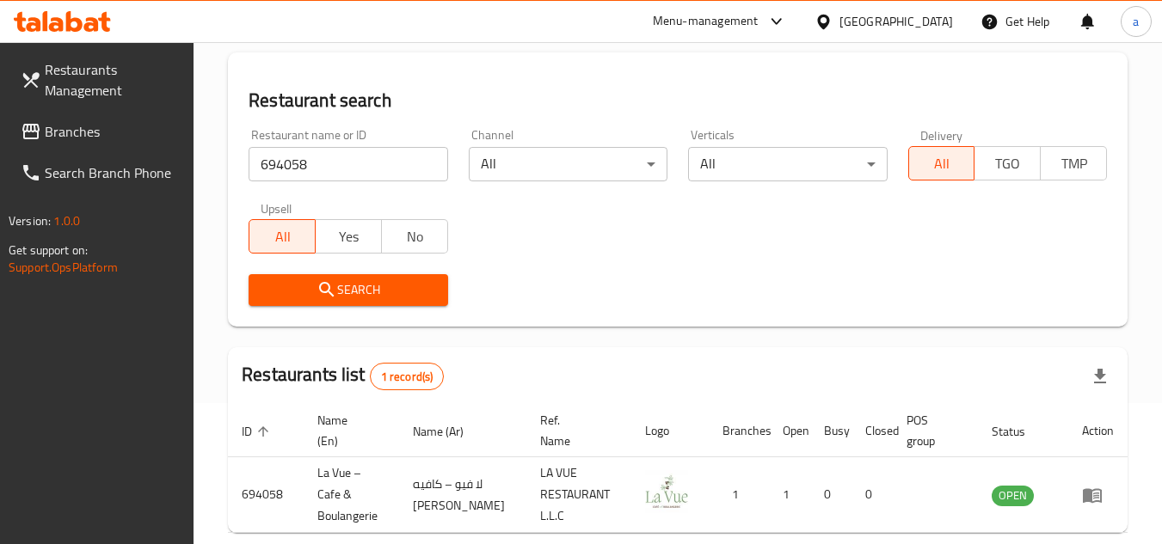
scroll to position [223, 0]
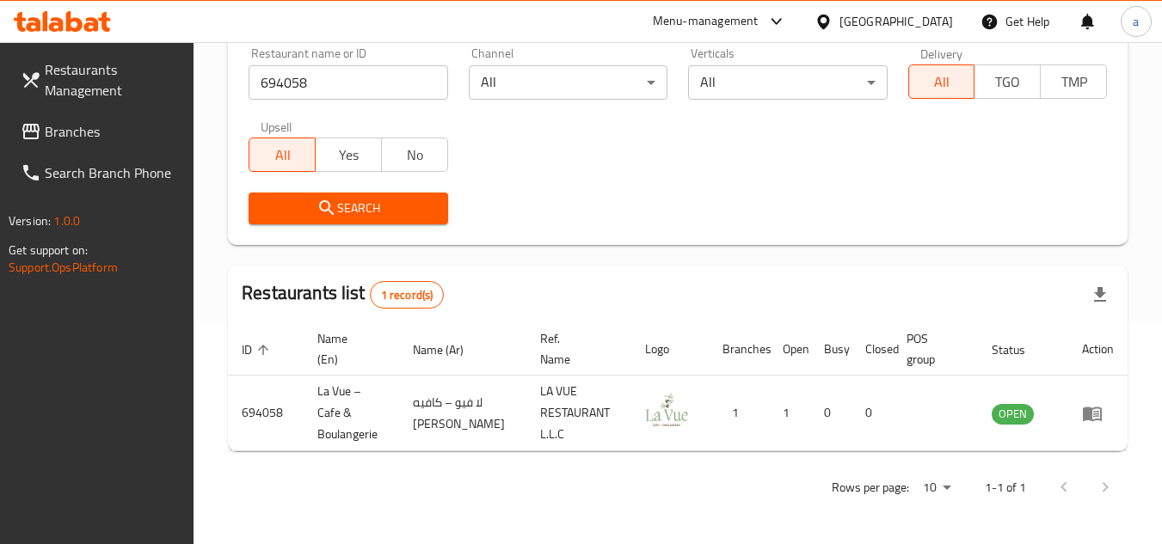
click at [125, 131] on span "Branches" at bounding box center [113, 131] width 136 height 21
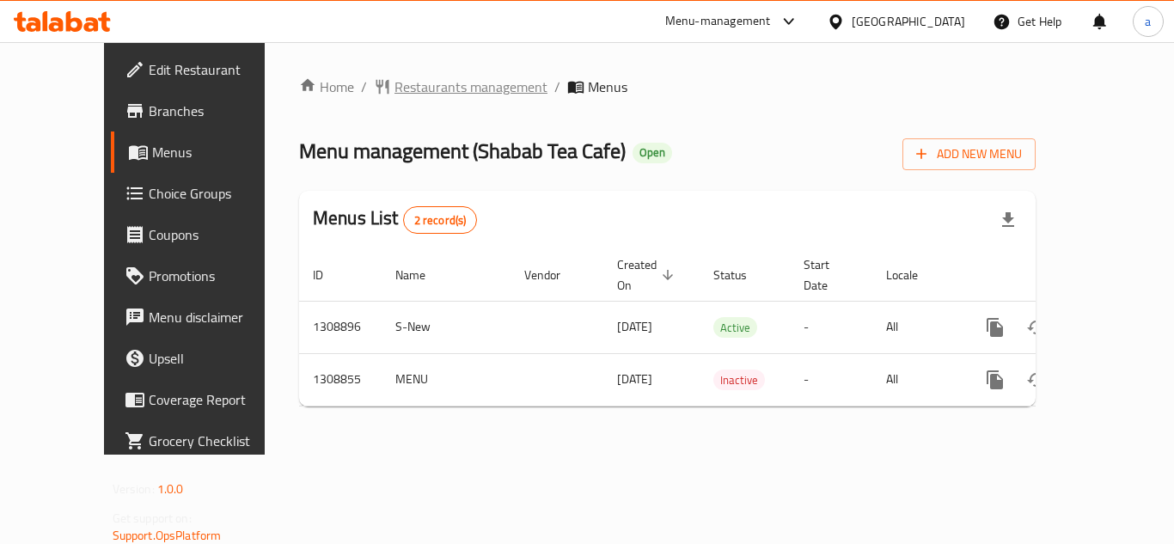
click at [395, 97] on span "Restaurants management" at bounding box center [471, 87] width 153 height 21
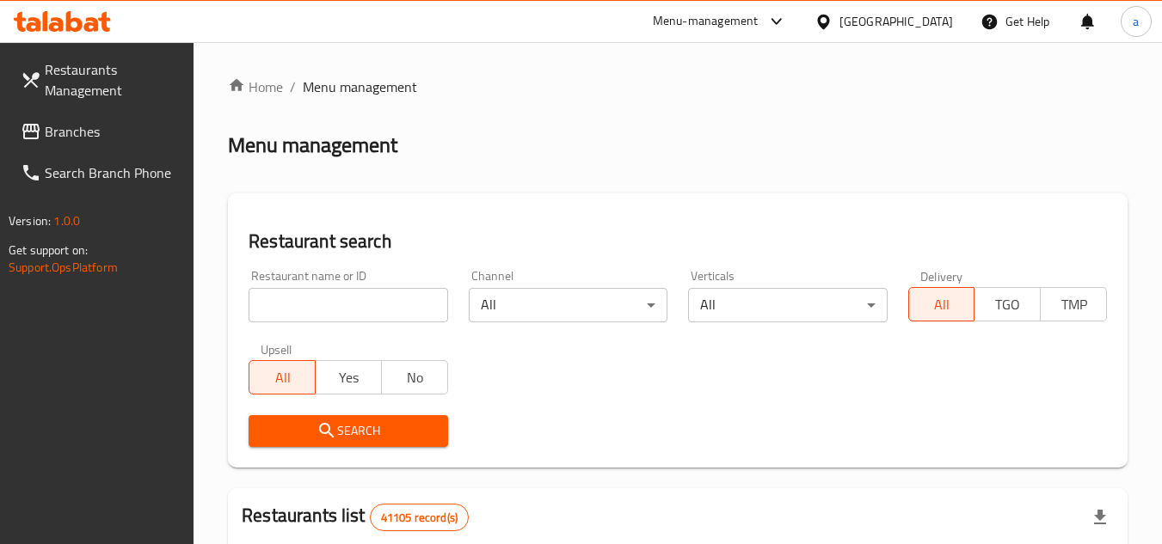
click at [371, 319] on input "search" at bounding box center [347, 305] width 199 height 34
paste input "704898"
type input "704898"
click at [384, 442] on button "Search" at bounding box center [347, 431] width 199 height 32
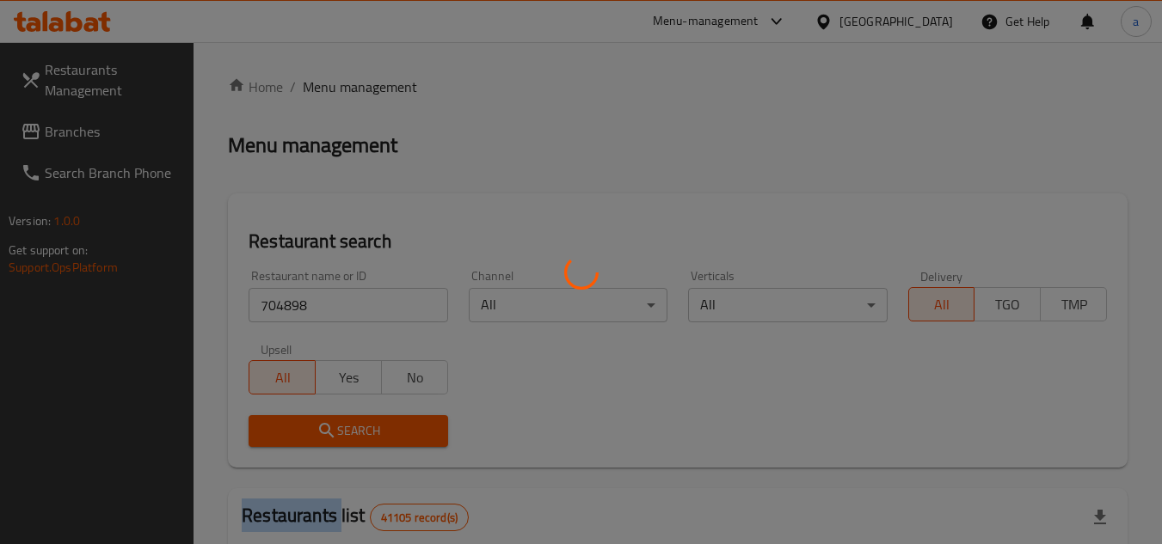
click at [384, 442] on div at bounding box center [581, 272] width 1162 height 544
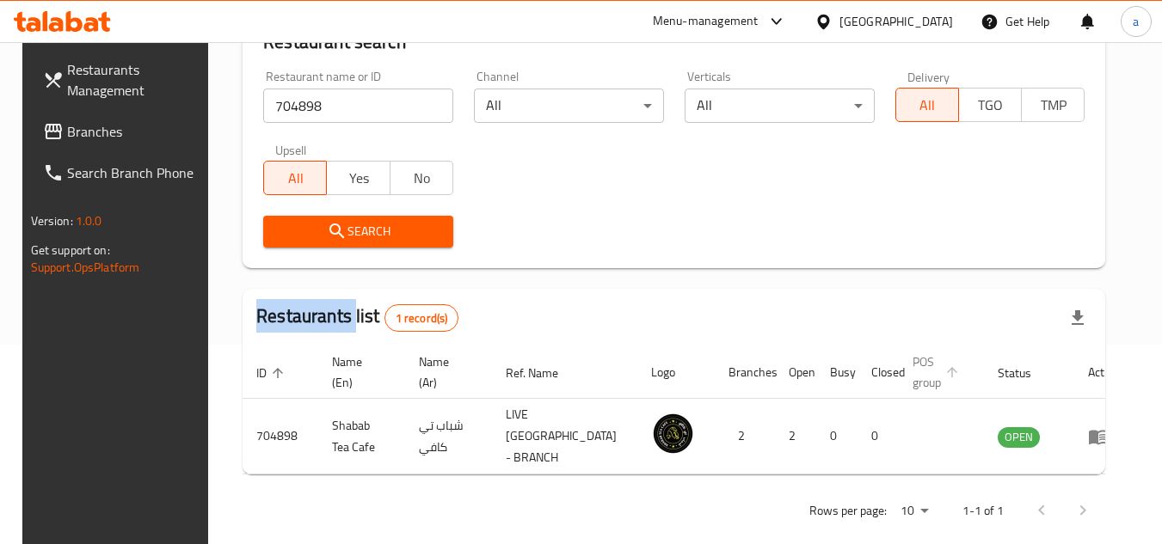
scroll to position [208, 0]
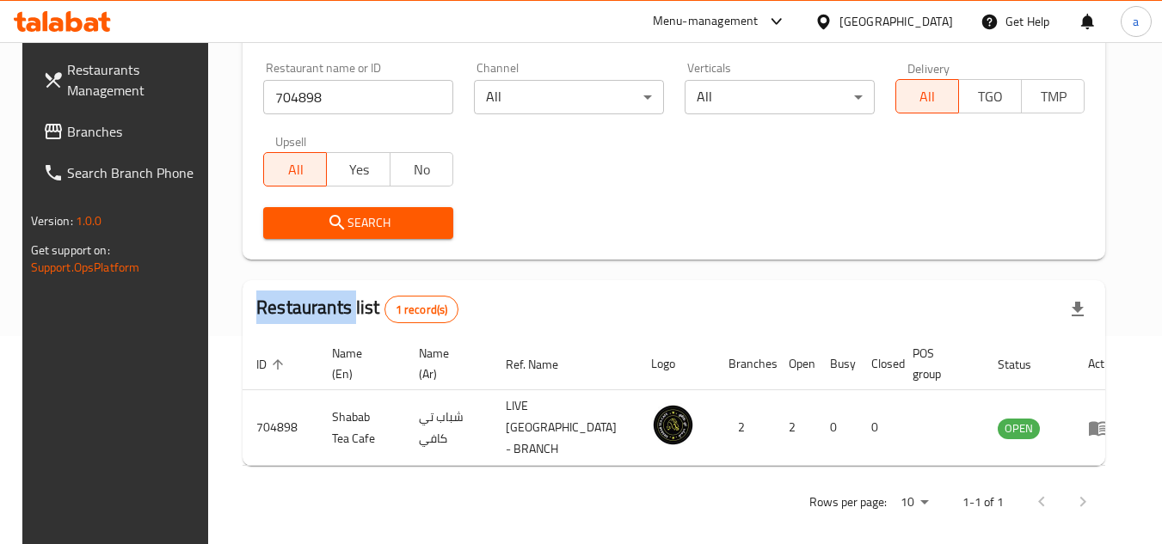
click at [156, 125] on span "Branches" at bounding box center [135, 131] width 136 height 21
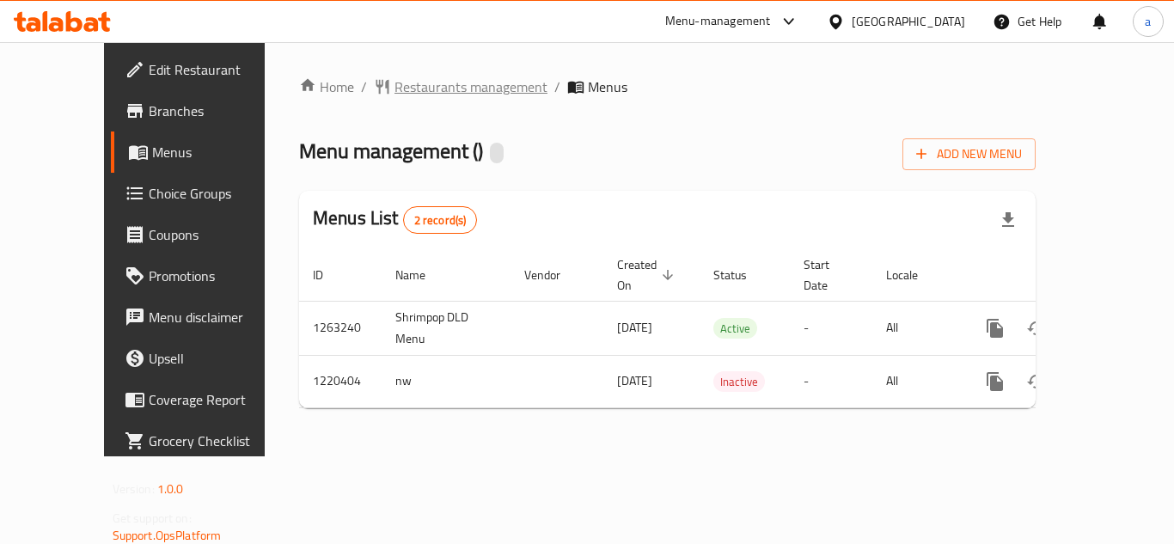
click at [395, 83] on span "Restaurants management" at bounding box center [471, 87] width 153 height 21
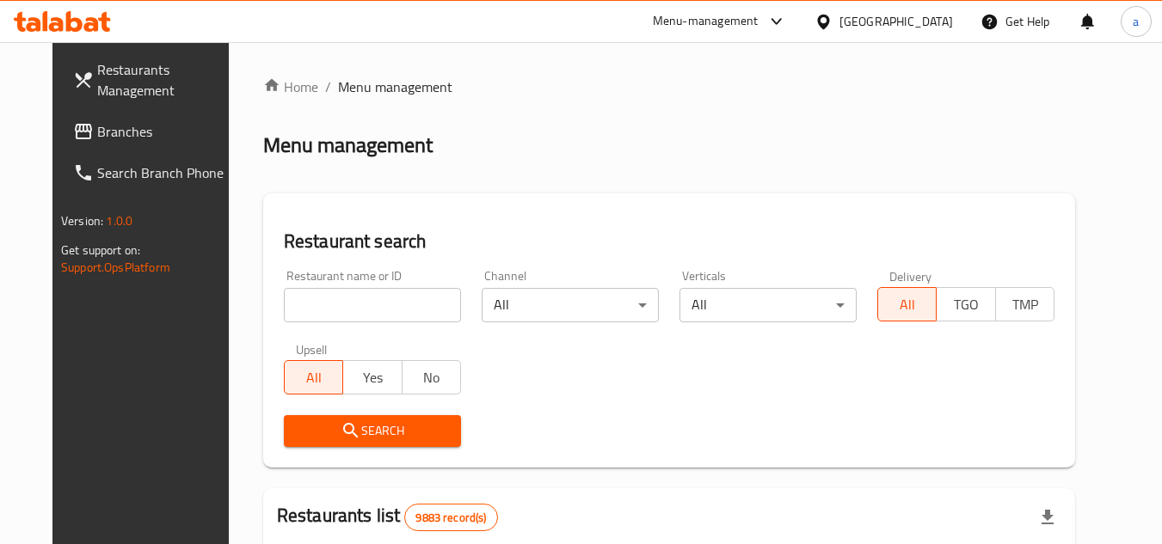
click at [351, 307] on input "search" at bounding box center [372, 305] width 177 height 34
paste input "673358"
type input "673358"
click button "Search" at bounding box center [372, 431] width 177 height 32
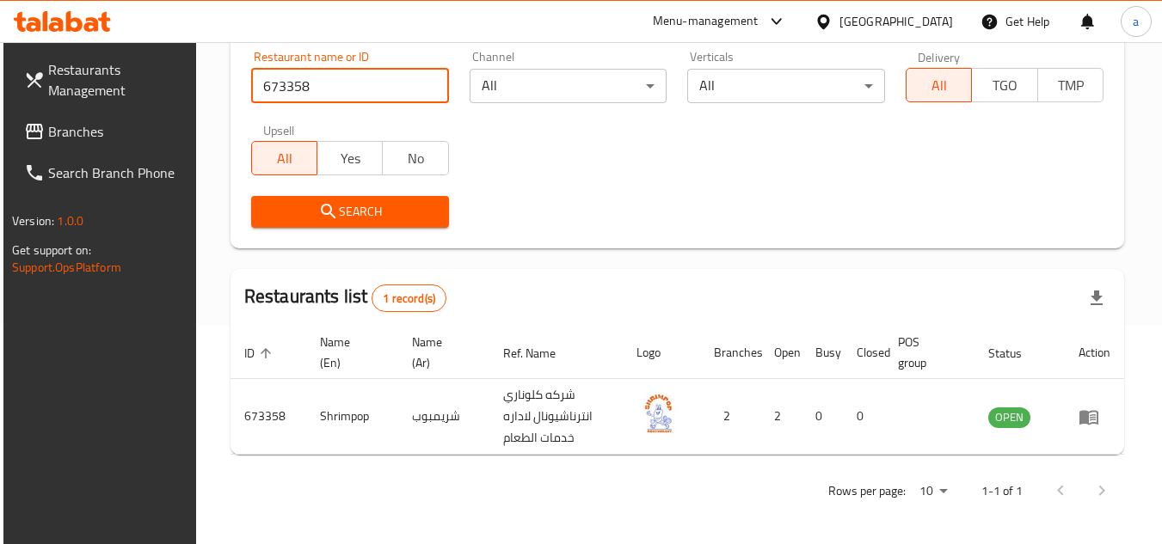
scroll to position [223, 0]
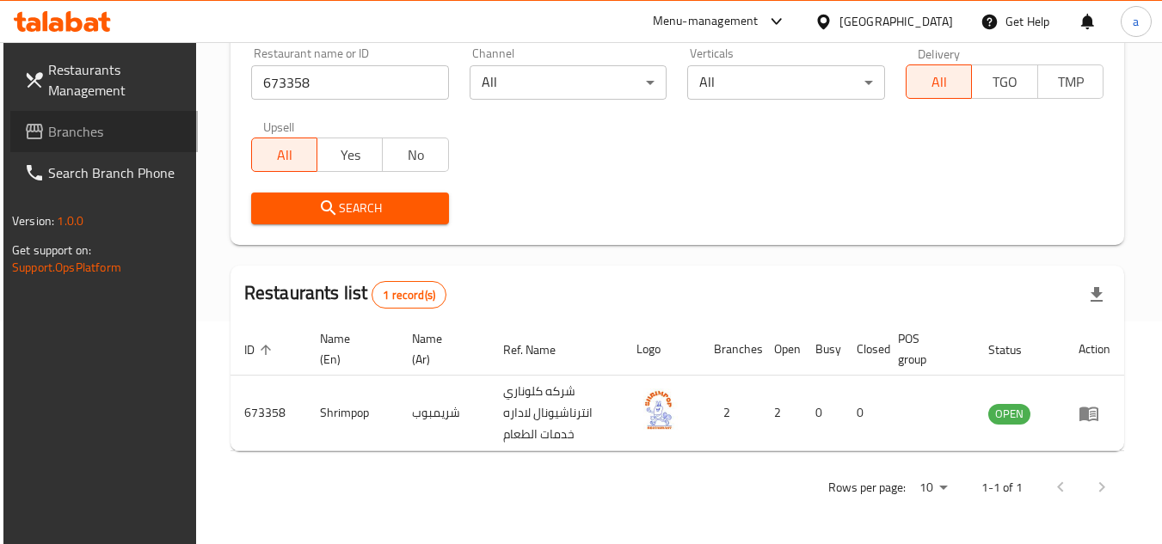
drag, startPoint x: 58, startPoint y: 138, endPoint x: 12, endPoint y: 133, distance: 46.6
click at [58, 137] on span "Branches" at bounding box center [116, 131] width 136 height 21
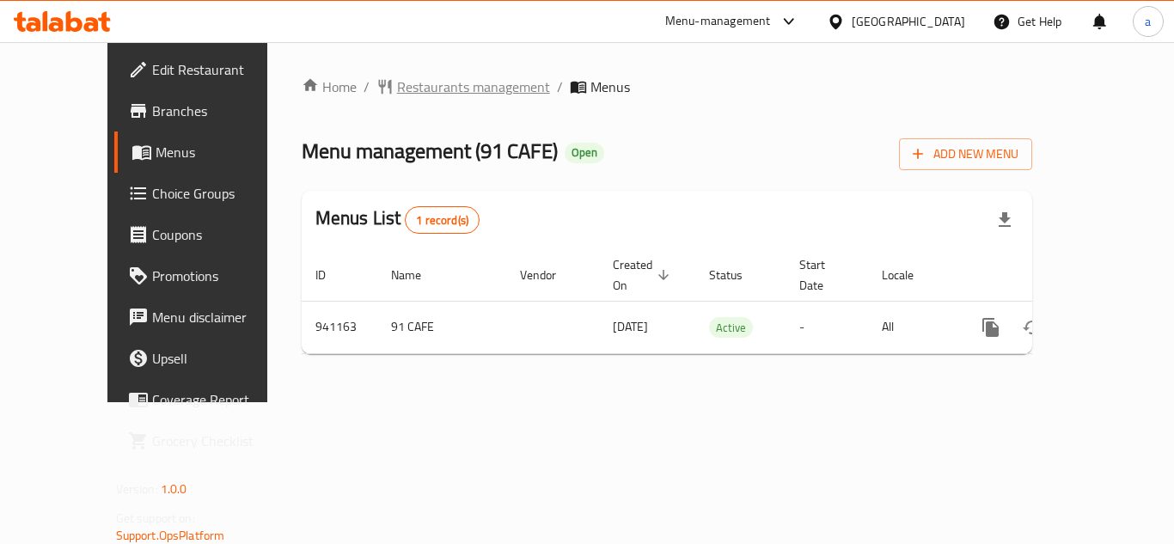
click at [397, 81] on span "Restaurants management" at bounding box center [473, 87] width 153 height 21
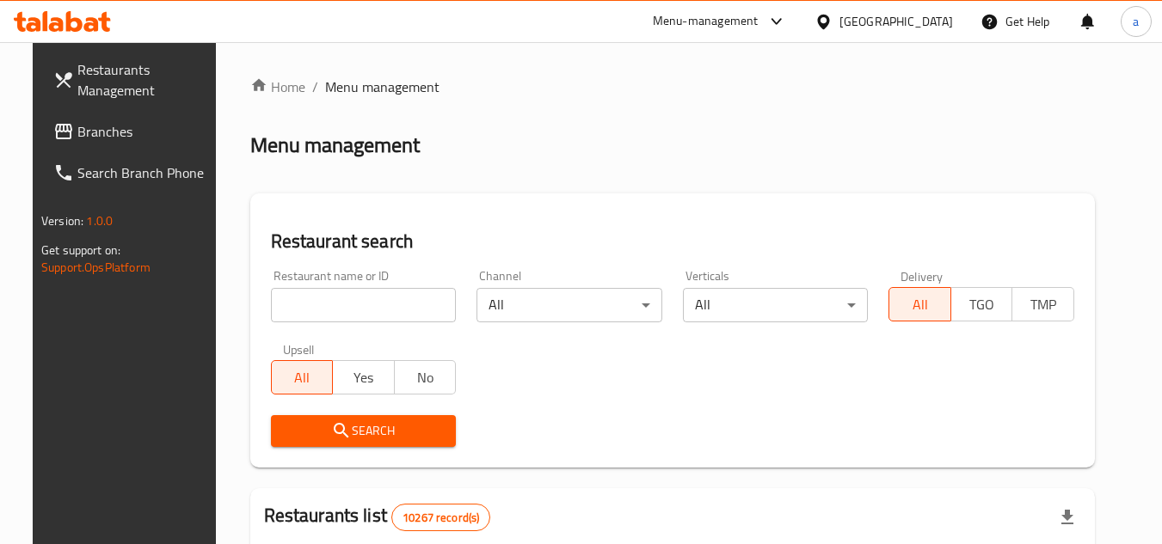
click at [294, 303] on input "search" at bounding box center [364, 305] width 186 height 34
click button "Search" at bounding box center [364, 431] width 186 height 32
click at [294, 303] on input "search" at bounding box center [364, 305] width 186 height 34
paste input "659116"
type input "659116"
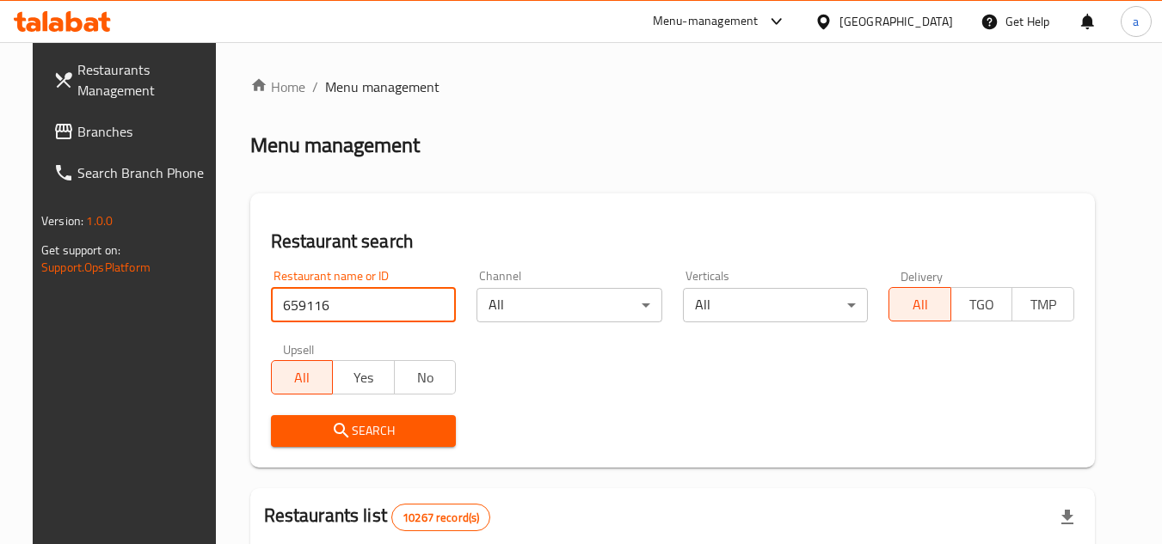
click button "Search" at bounding box center [364, 431] width 186 height 32
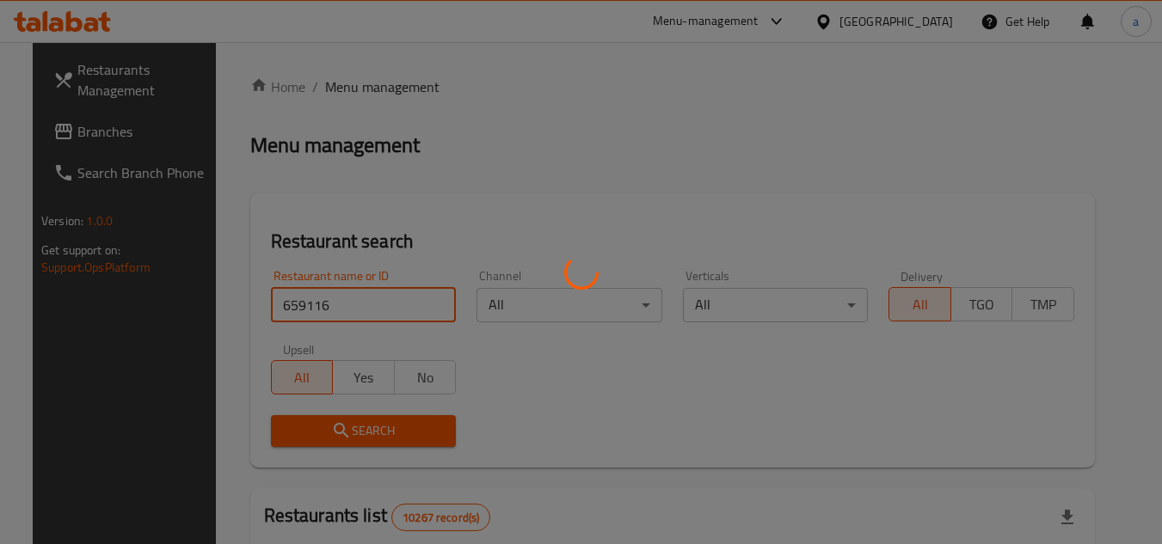
click button "Search" at bounding box center [364, 431] width 186 height 32
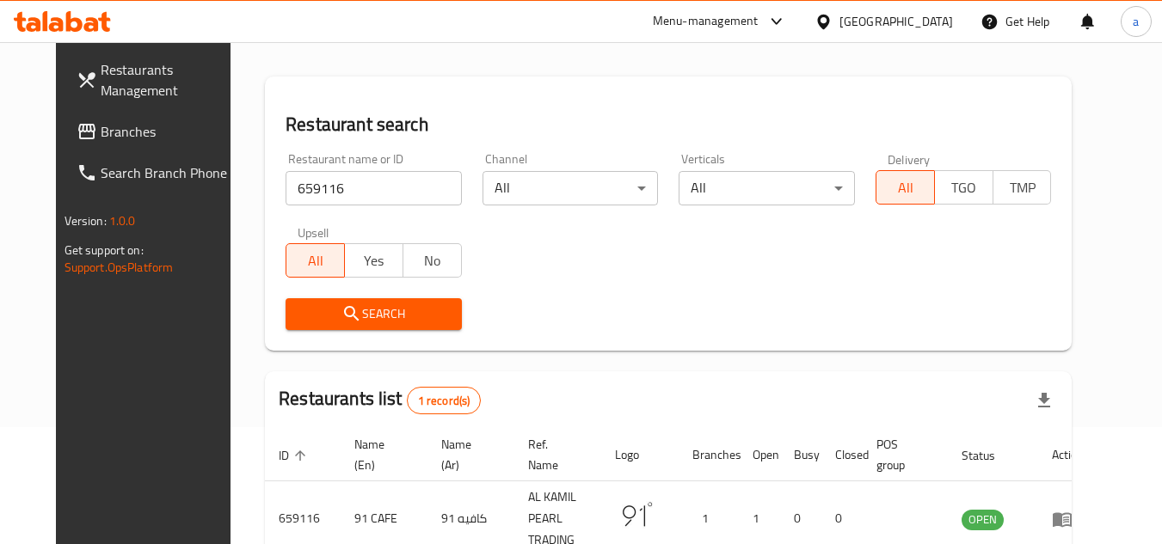
scroll to position [208, 0]
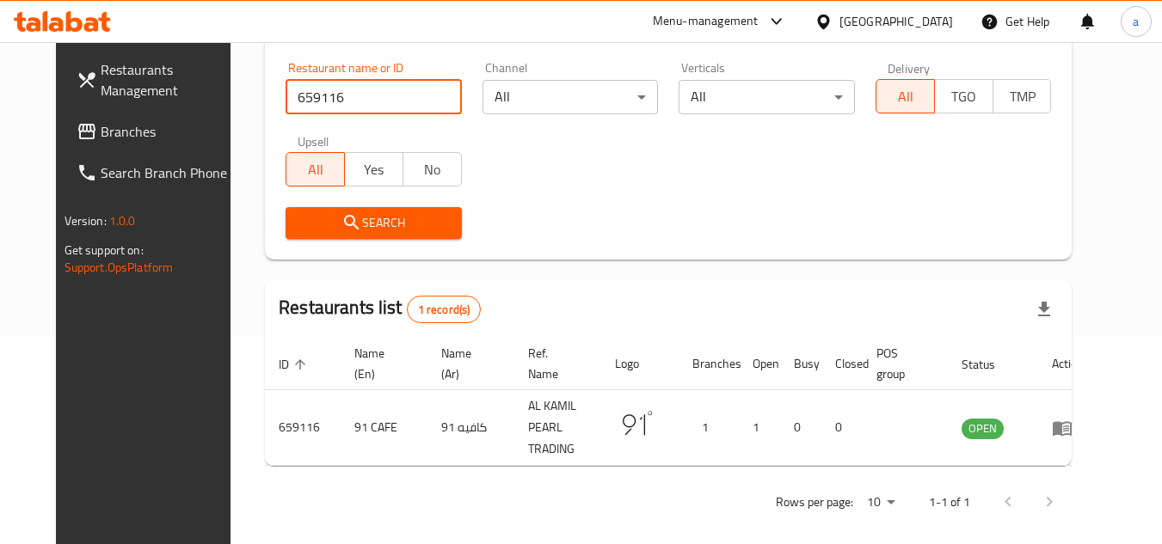
click at [101, 127] on span "Branches" at bounding box center [169, 131] width 136 height 21
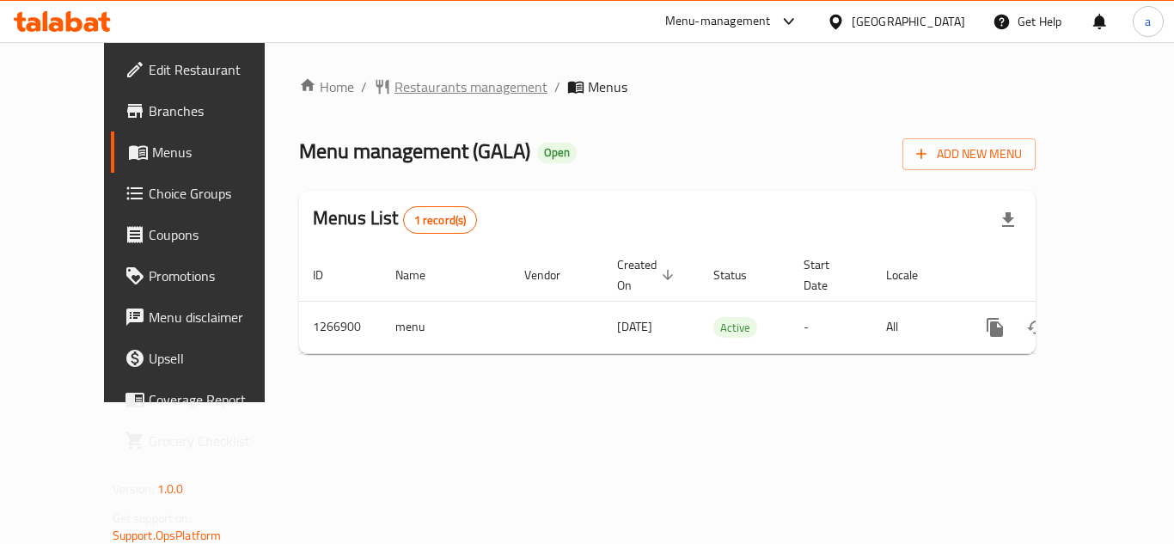
click at [442, 77] on span "Restaurants management" at bounding box center [471, 87] width 153 height 21
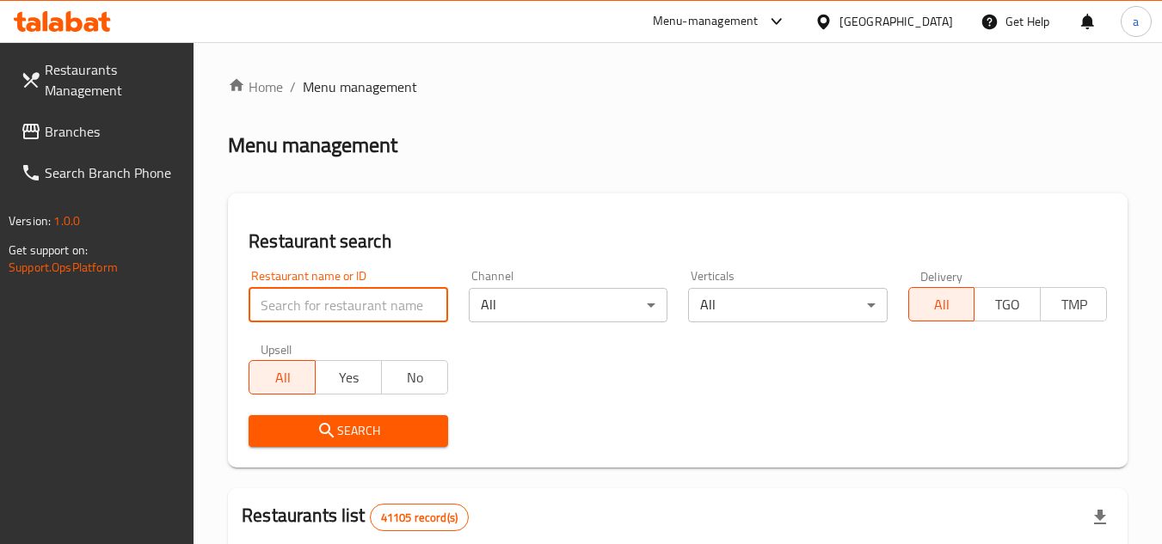
click at [389, 313] on input "search" at bounding box center [347, 305] width 199 height 34
paste input "687512"
type input "687512"
click button "Search" at bounding box center [347, 431] width 199 height 32
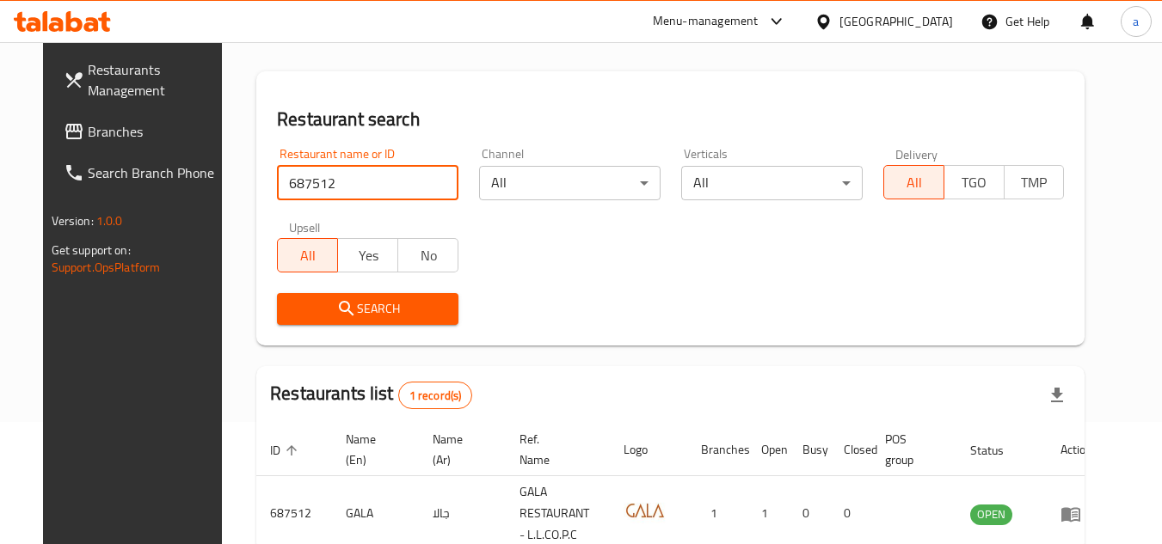
scroll to position [223, 0]
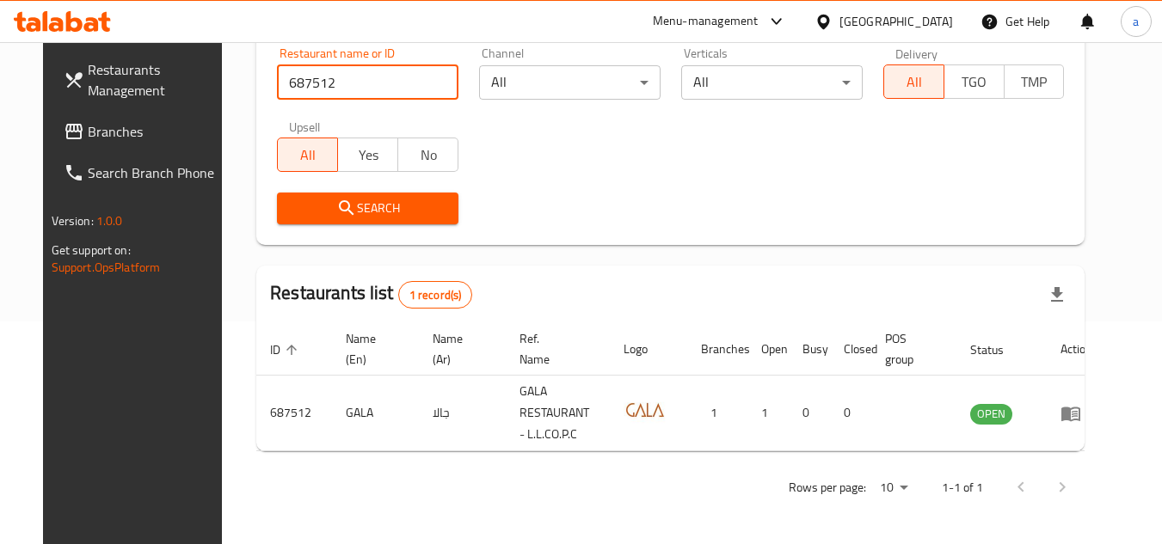
click at [88, 133] on span "Branches" at bounding box center [156, 131] width 136 height 21
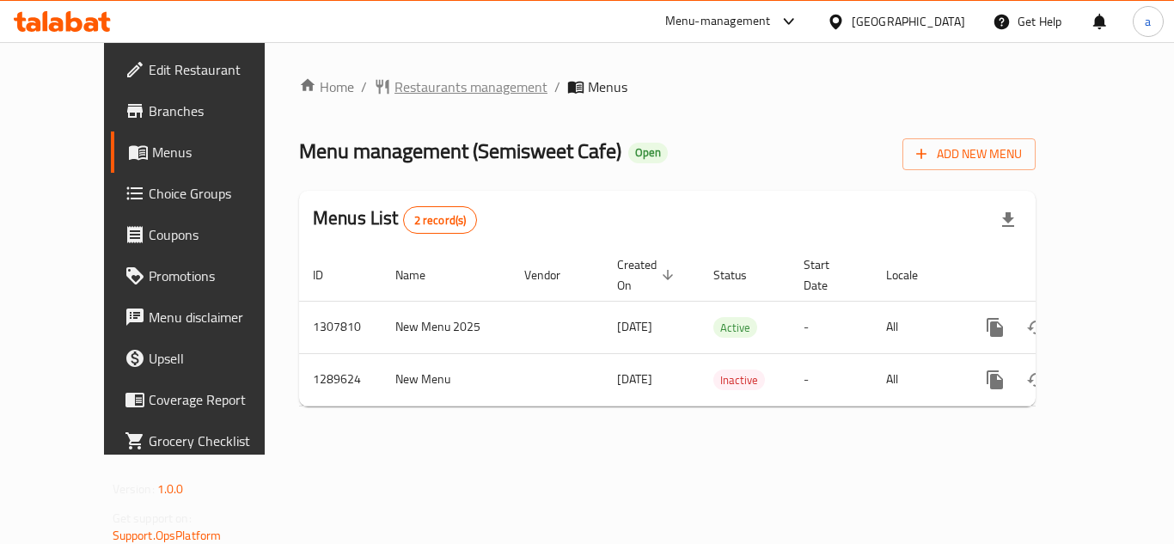
click at [395, 81] on span "Restaurants management" at bounding box center [471, 87] width 153 height 21
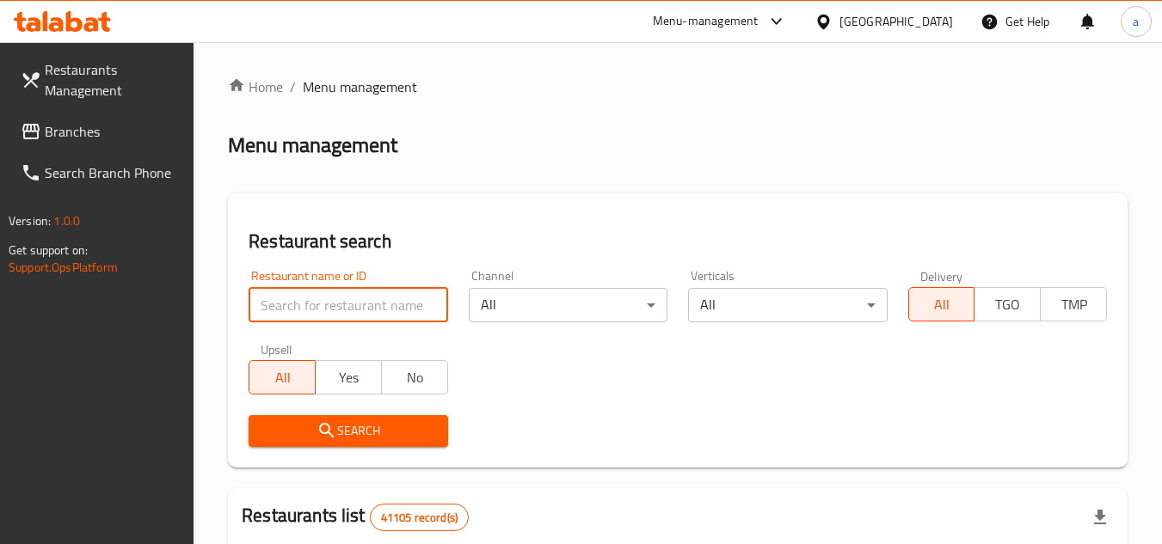
click at [297, 310] on input "search" at bounding box center [347, 305] width 199 height 34
paste input "697771"
type input "697771"
click button "Search" at bounding box center [347, 431] width 199 height 32
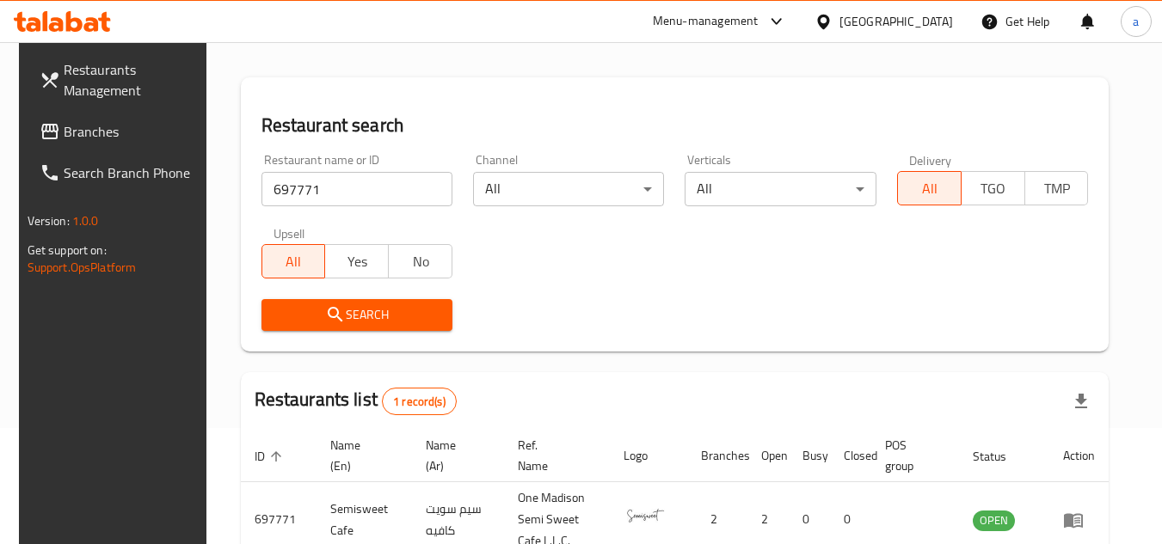
scroll to position [223, 0]
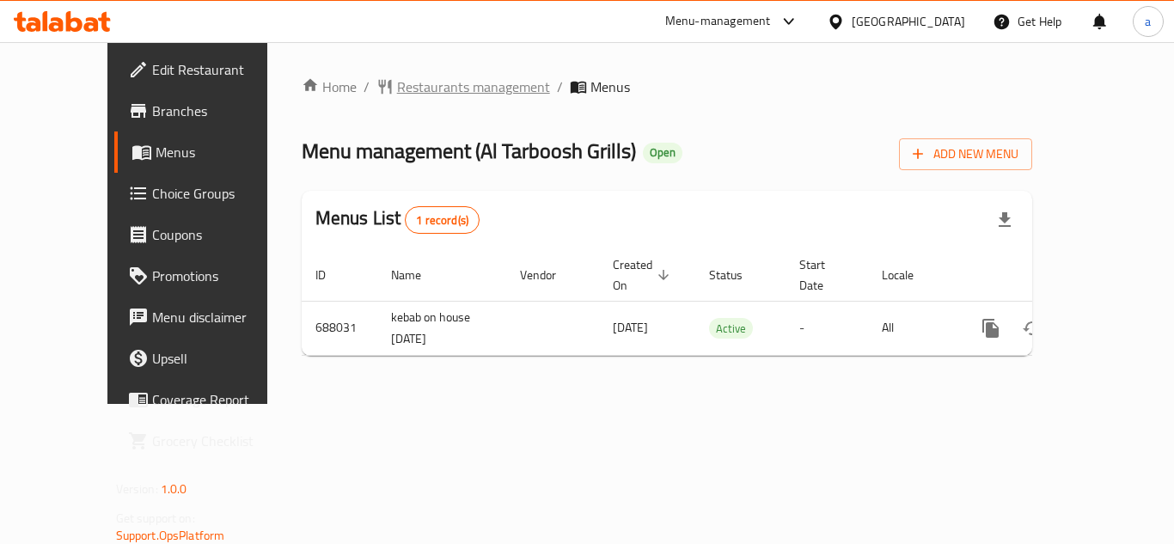
click at [397, 79] on span "Restaurants management" at bounding box center [473, 87] width 153 height 21
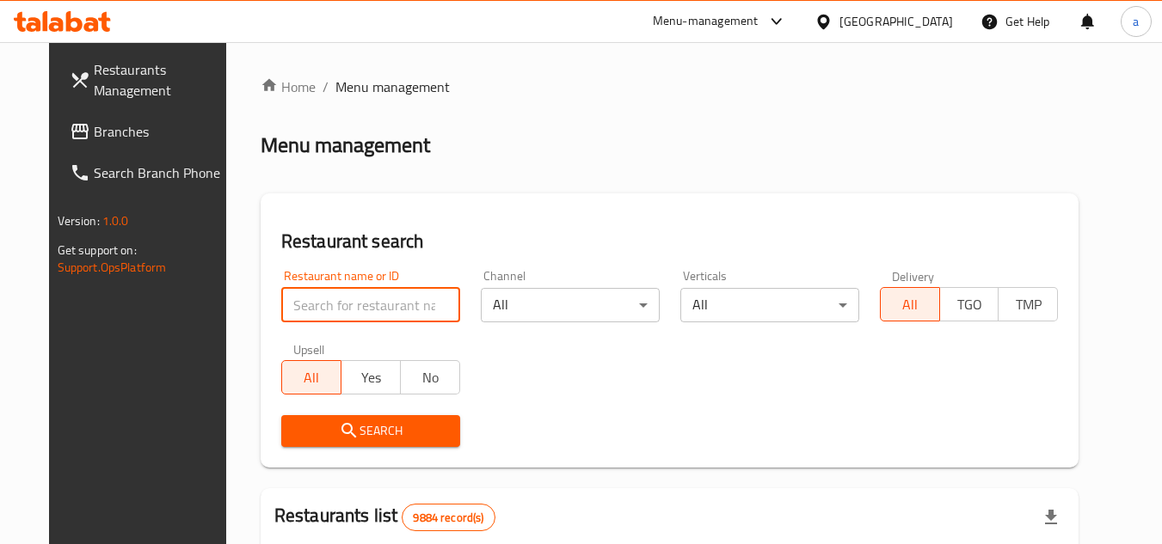
click at [324, 314] on input "search" at bounding box center [370, 305] width 179 height 34
paste input "643080"
type input "643080"
click button "Search" at bounding box center [370, 431] width 179 height 32
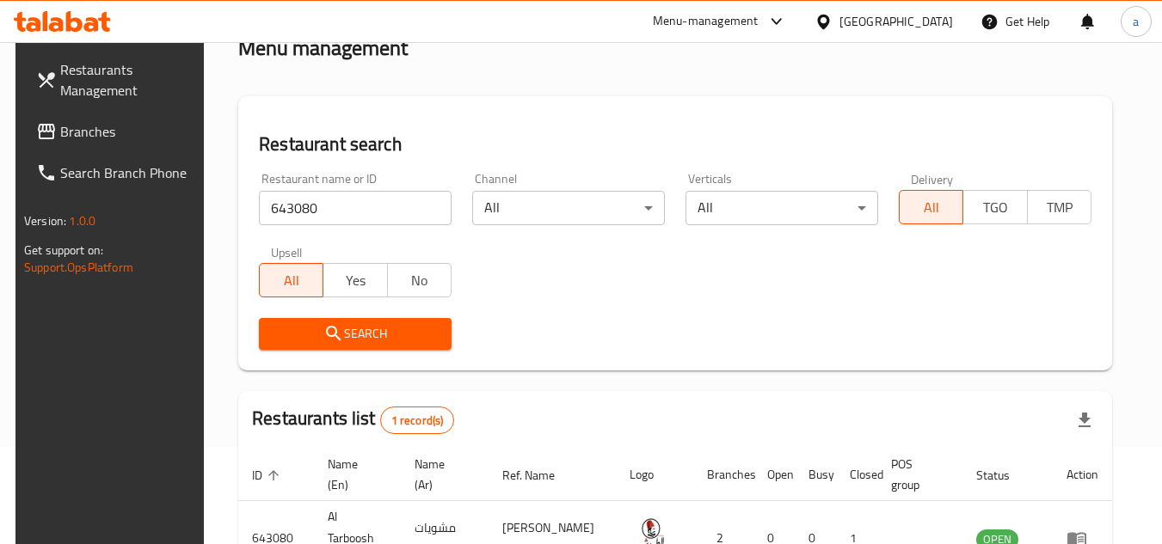
scroll to position [208, 0]
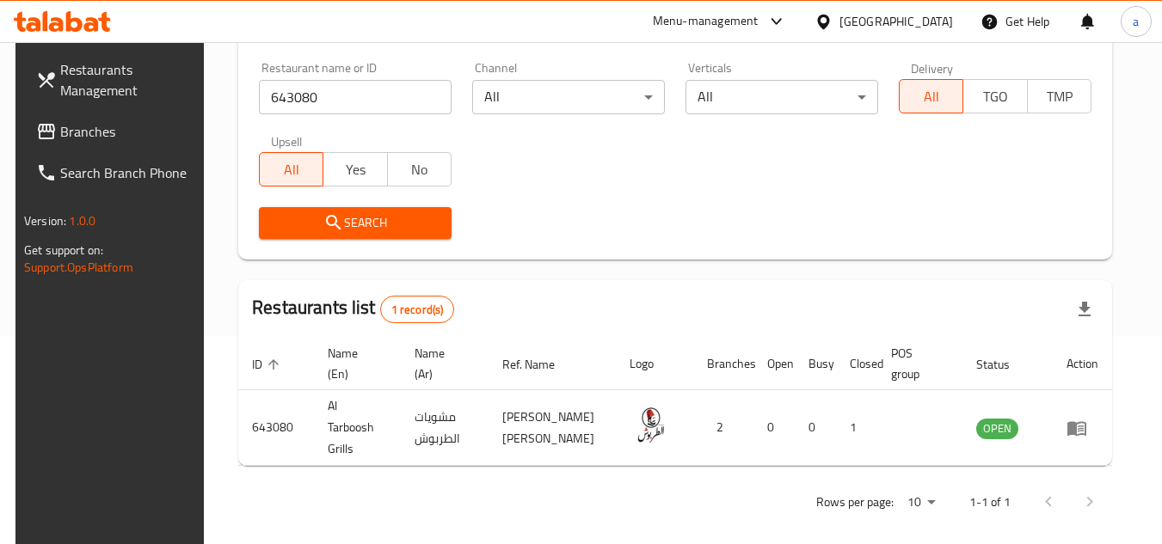
drag, startPoint x: 85, startPoint y: 133, endPoint x: 68, endPoint y: 139, distance: 18.2
click at [85, 133] on span "Branches" at bounding box center [128, 131] width 136 height 21
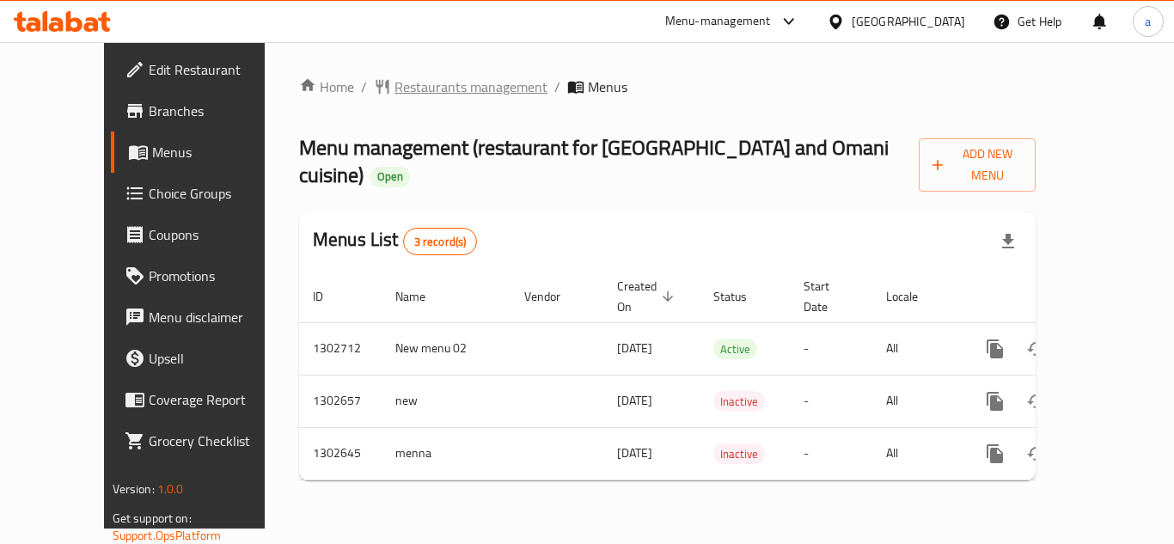
click at [397, 79] on span "Restaurants management" at bounding box center [471, 87] width 153 height 21
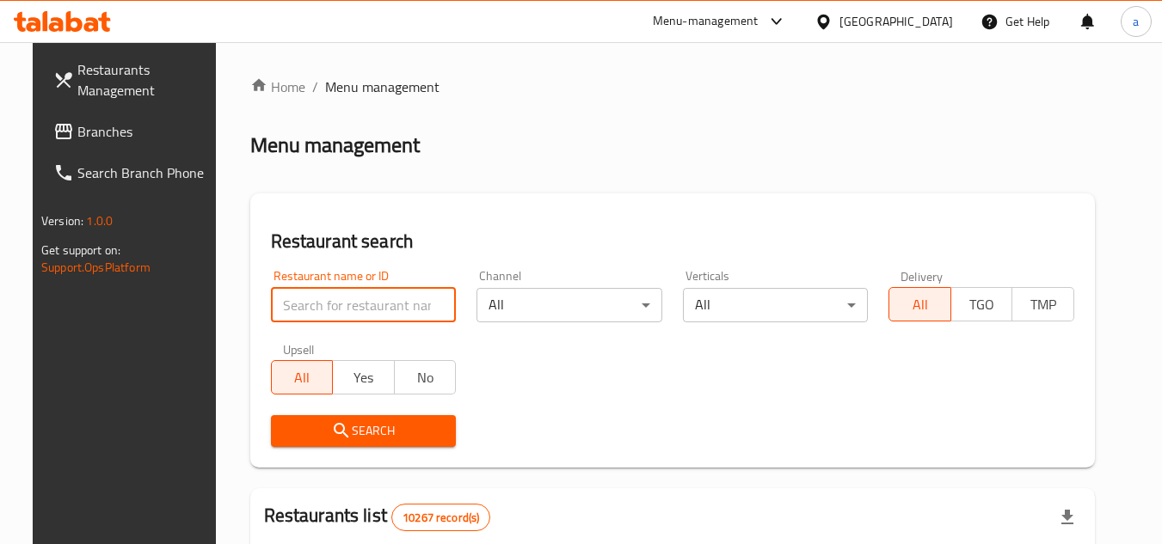
click at [323, 314] on input "search" at bounding box center [364, 305] width 186 height 34
paste input "702502"
type input "702502"
click button "Search" at bounding box center [364, 431] width 186 height 32
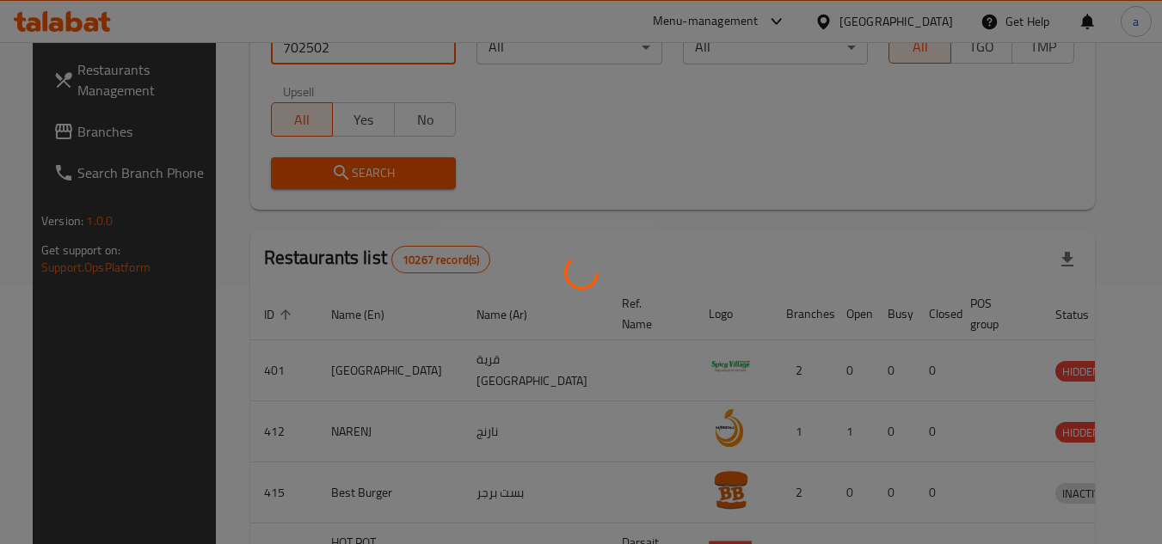
scroll to position [244, 0]
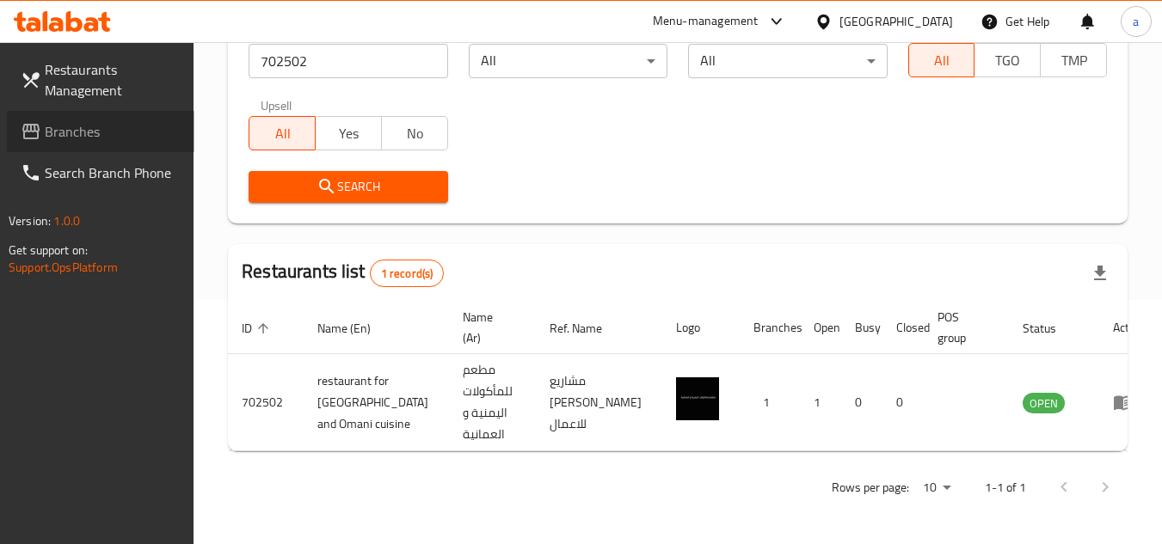
click at [146, 137] on span "Branches" at bounding box center [113, 131] width 136 height 21
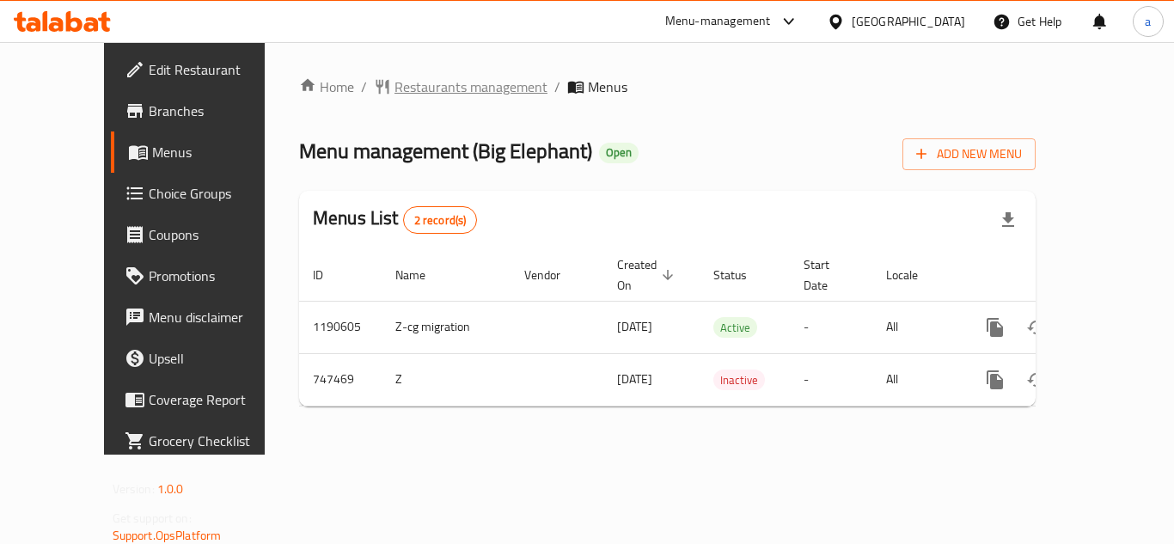
click at [395, 77] on span "Restaurants management" at bounding box center [471, 87] width 153 height 21
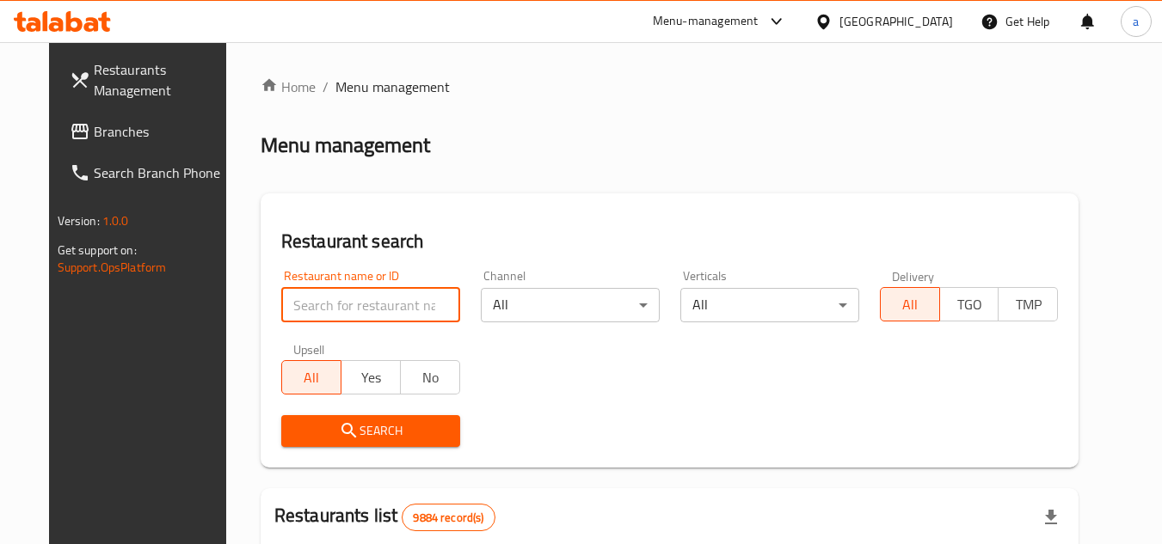
click at [335, 298] on input "search" at bounding box center [370, 305] width 179 height 34
paste input "648669"
type input "648669"
click button "Search" at bounding box center [370, 431] width 179 height 32
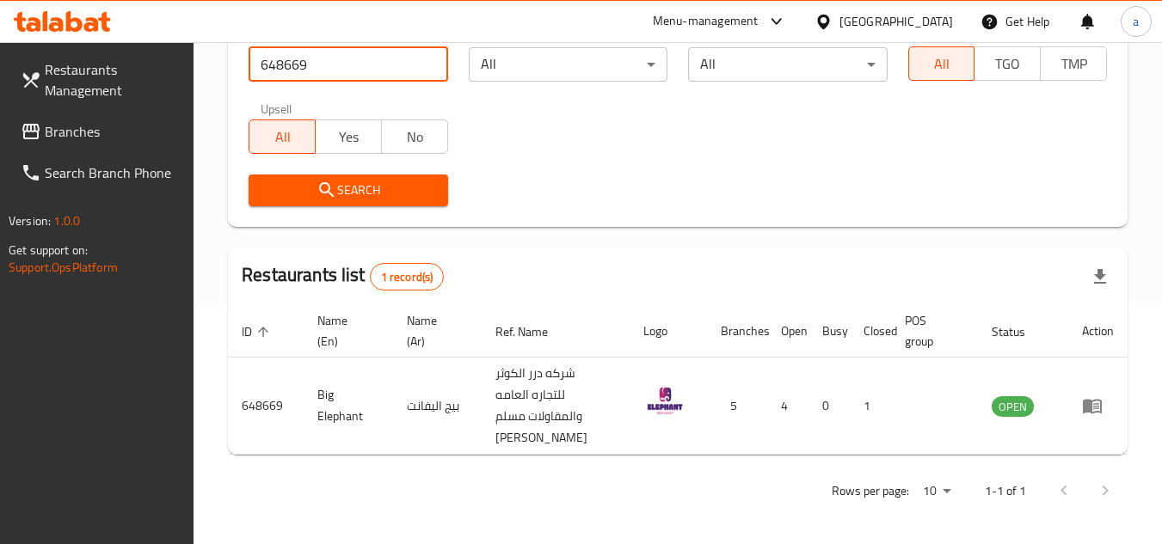
scroll to position [244, 0]
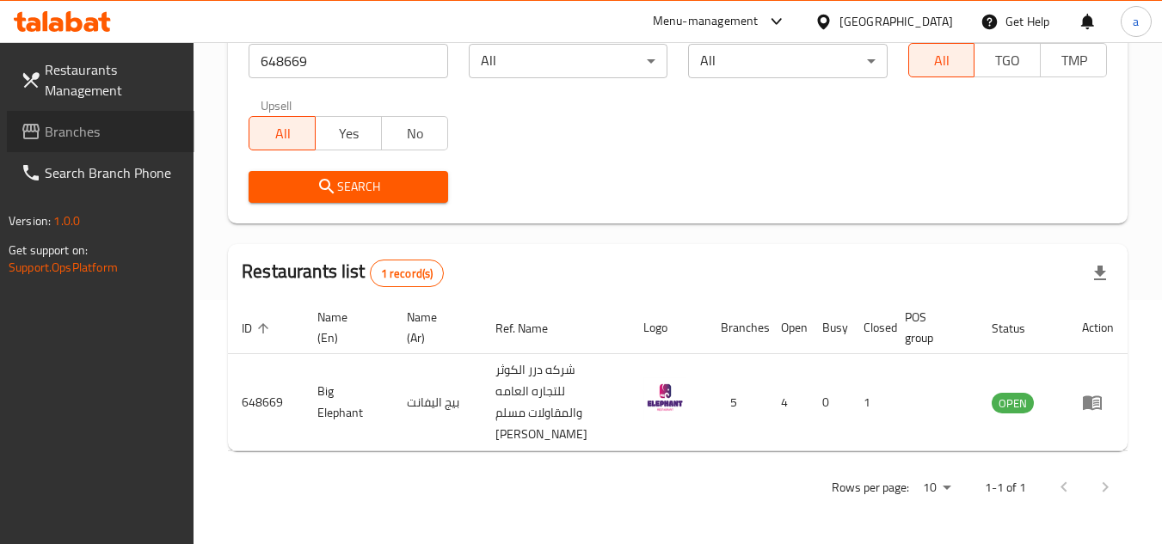
click at [94, 142] on span "Branches" at bounding box center [113, 131] width 136 height 21
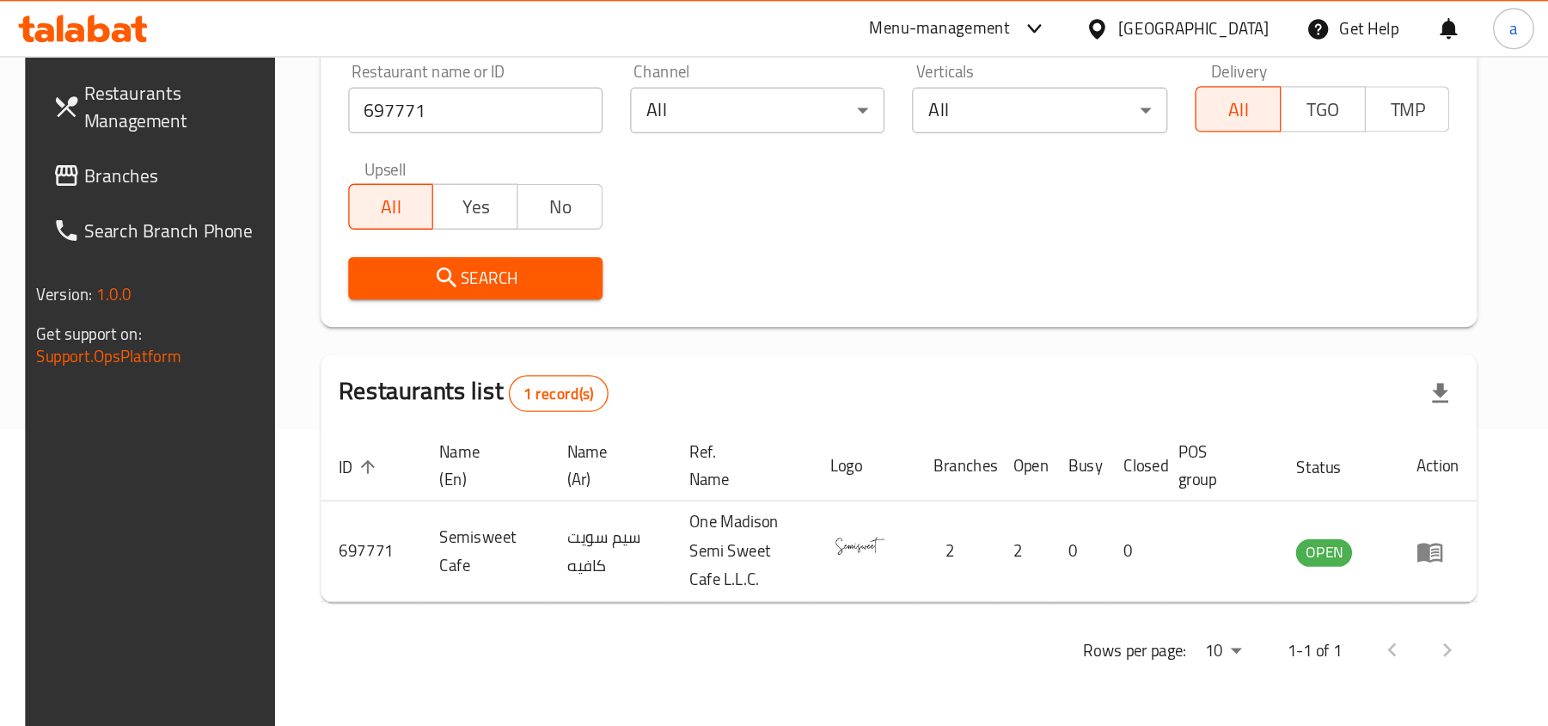
scroll to position [9, 0]
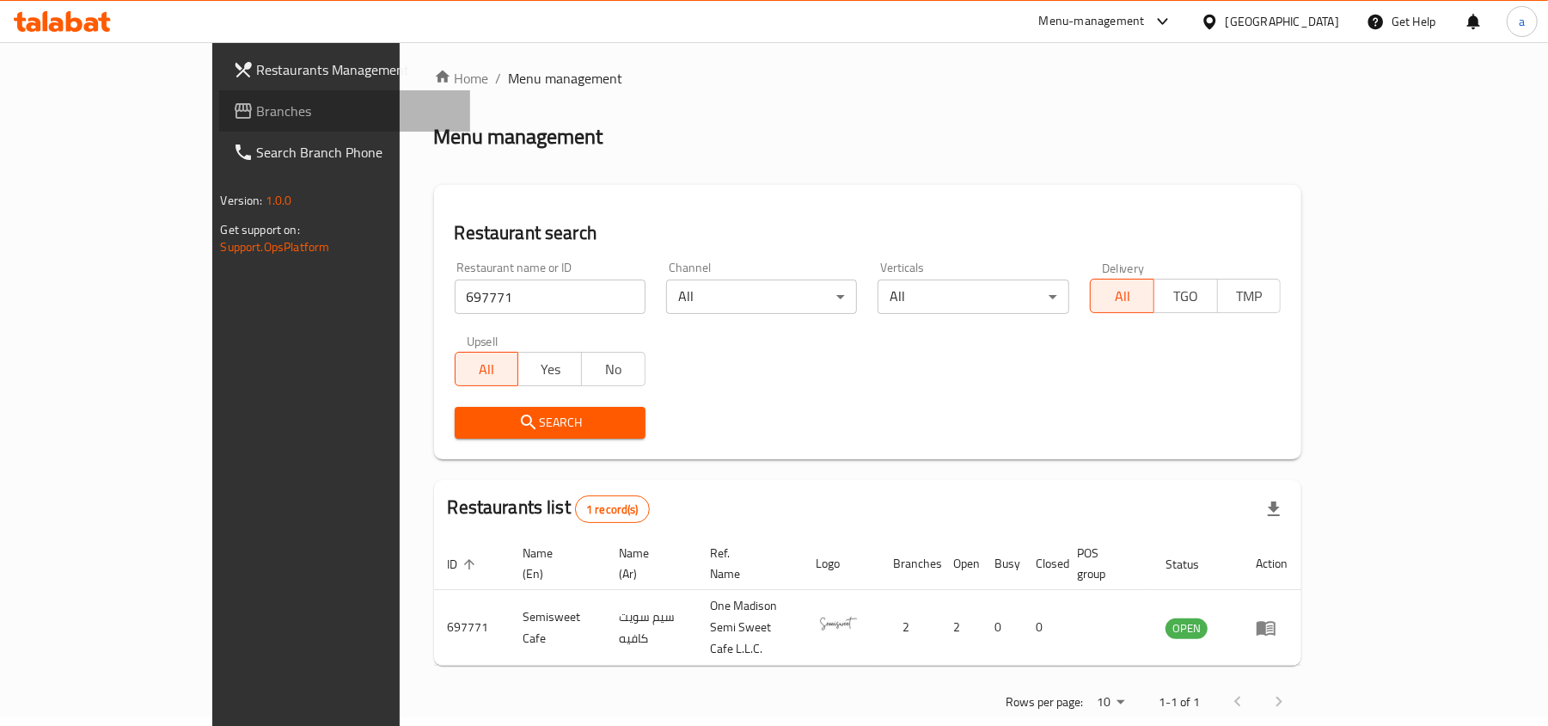
click at [219, 122] on link "Branches" at bounding box center [345, 110] width 252 height 41
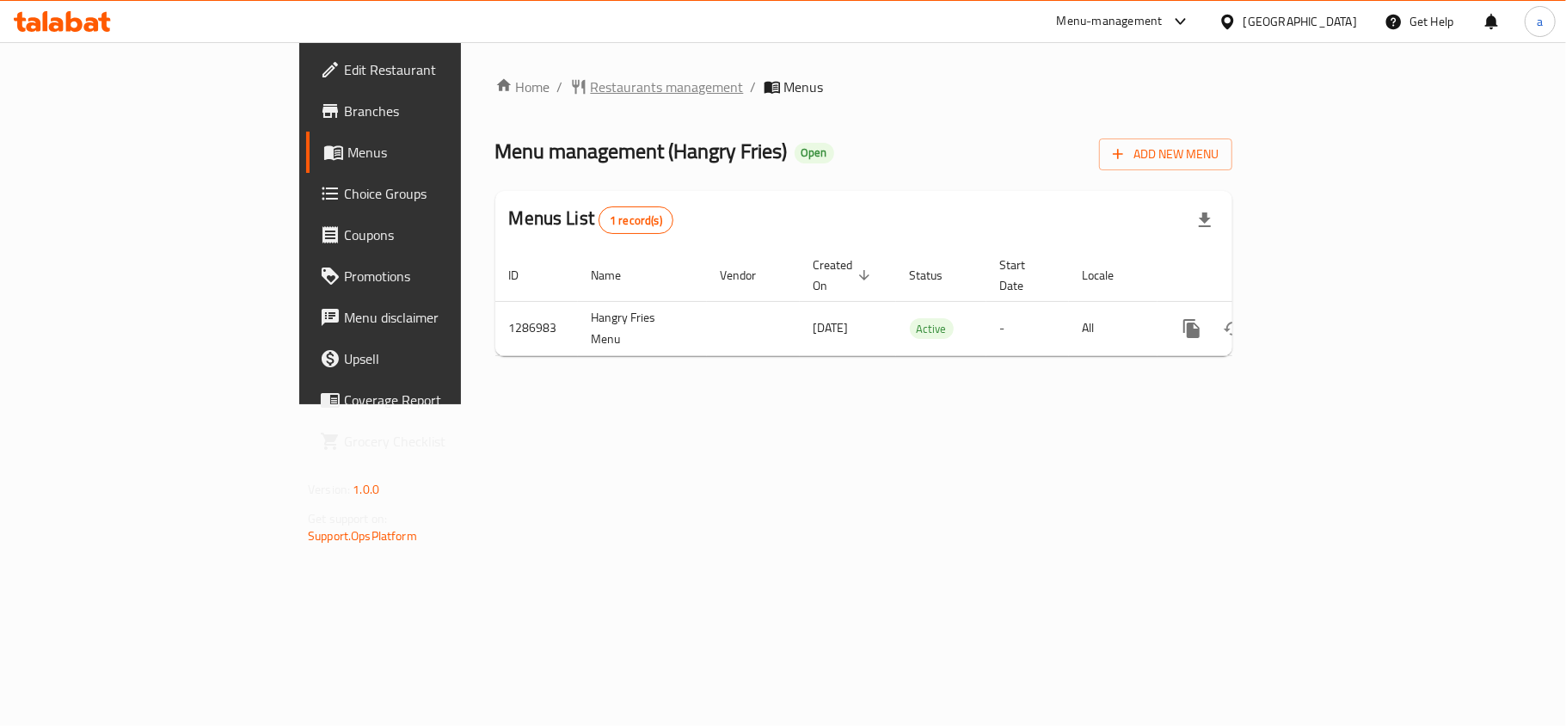
click at [591, 83] on span "Restaurants management" at bounding box center [667, 87] width 153 height 21
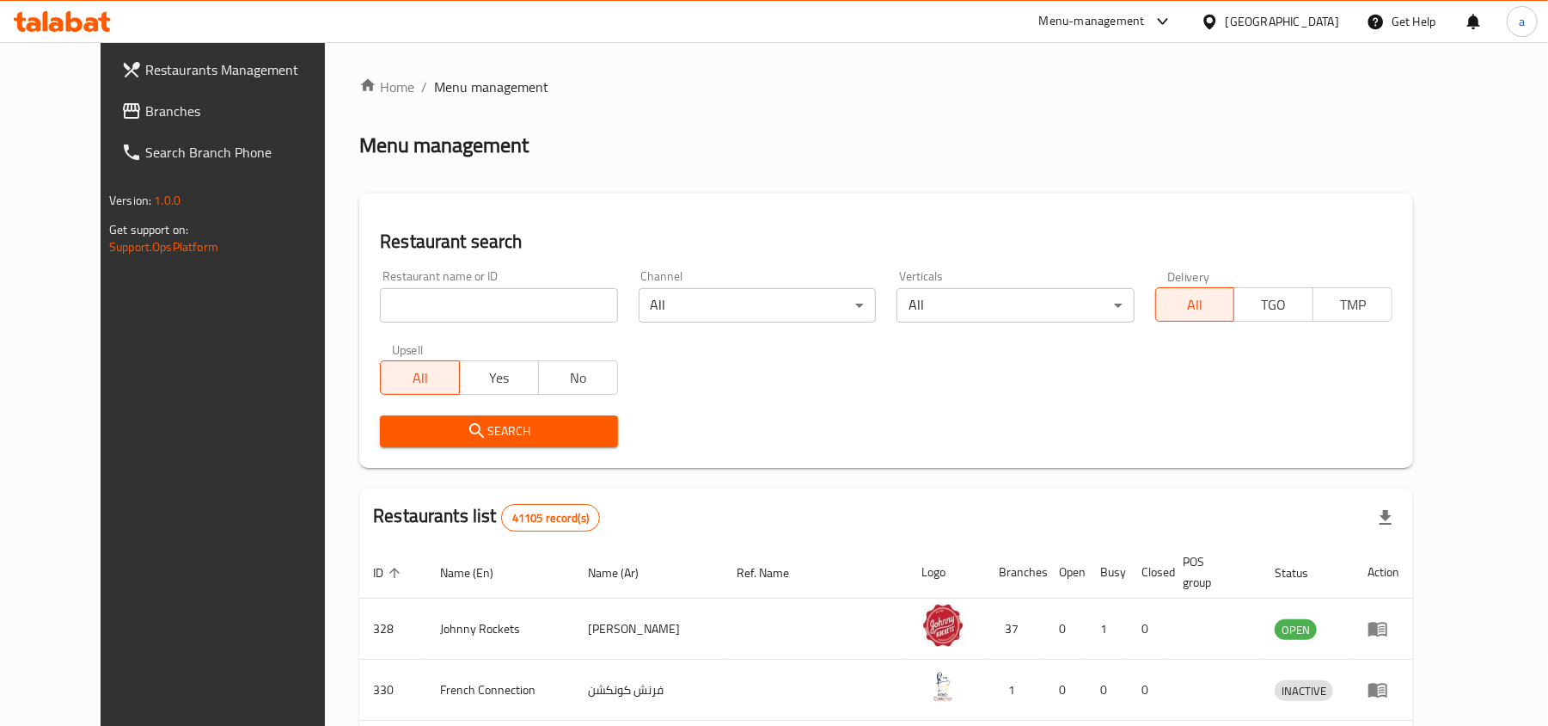
drag, startPoint x: 432, startPoint y: 292, endPoint x: 115, endPoint y: 317, distance: 317.4
click at [432, 292] on input "search" at bounding box center [498, 305] width 237 height 34
paste input "696522"
type input "696522"
click at [444, 427] on span "Search" at bounding box center [499, 430] width 210 height 21
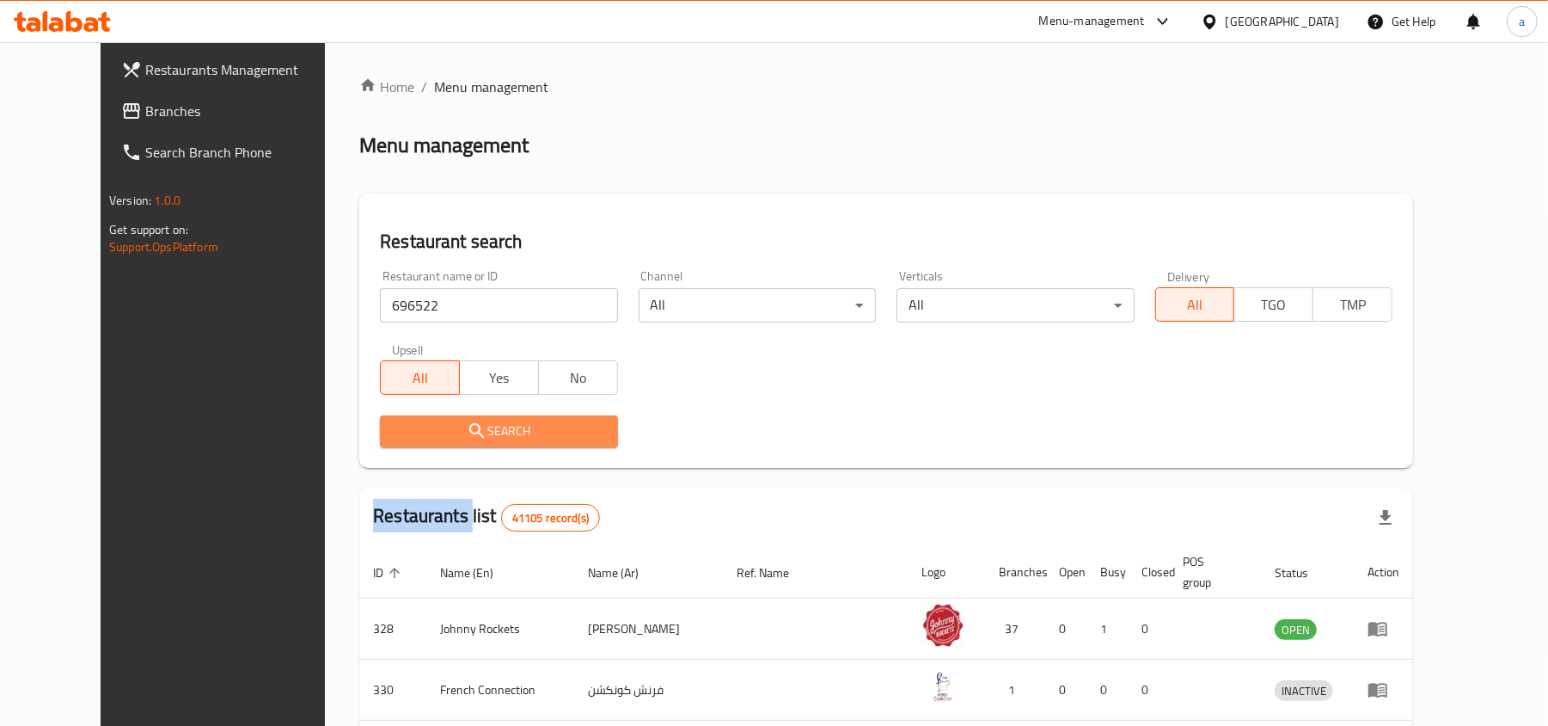
click at [444, 427] on div at bounding box center [774, 363] width 1548 height 726
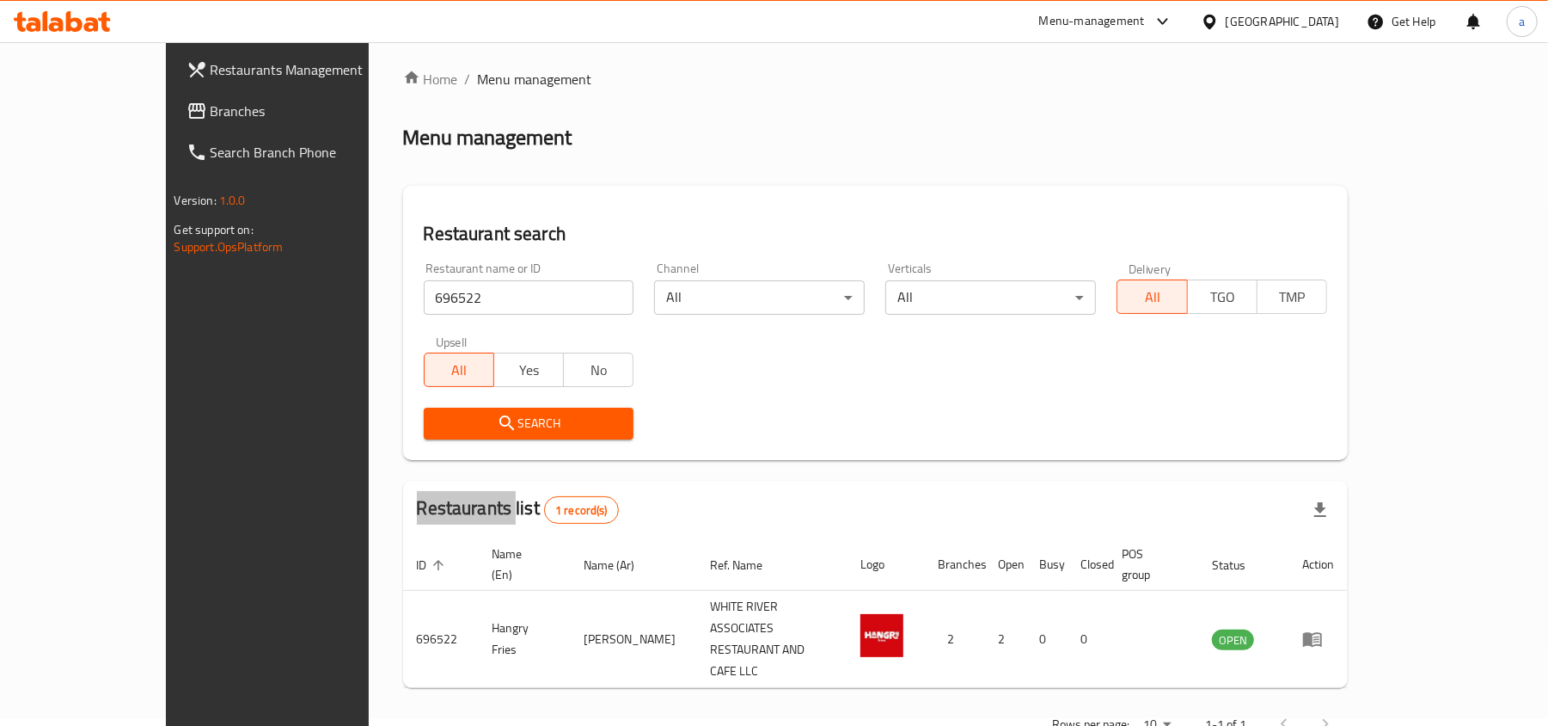
scroll to position [9, 0]
drag, startPoint x: 125, startPoint y: 104, endPoint x: 132, endPoint y: 91, distance: 14.6
click at [211, 104] on span "Branches" at bounding box center [311, 111] width 200 height 21
